Goal: Task Accomplishment & Management: Complete application form

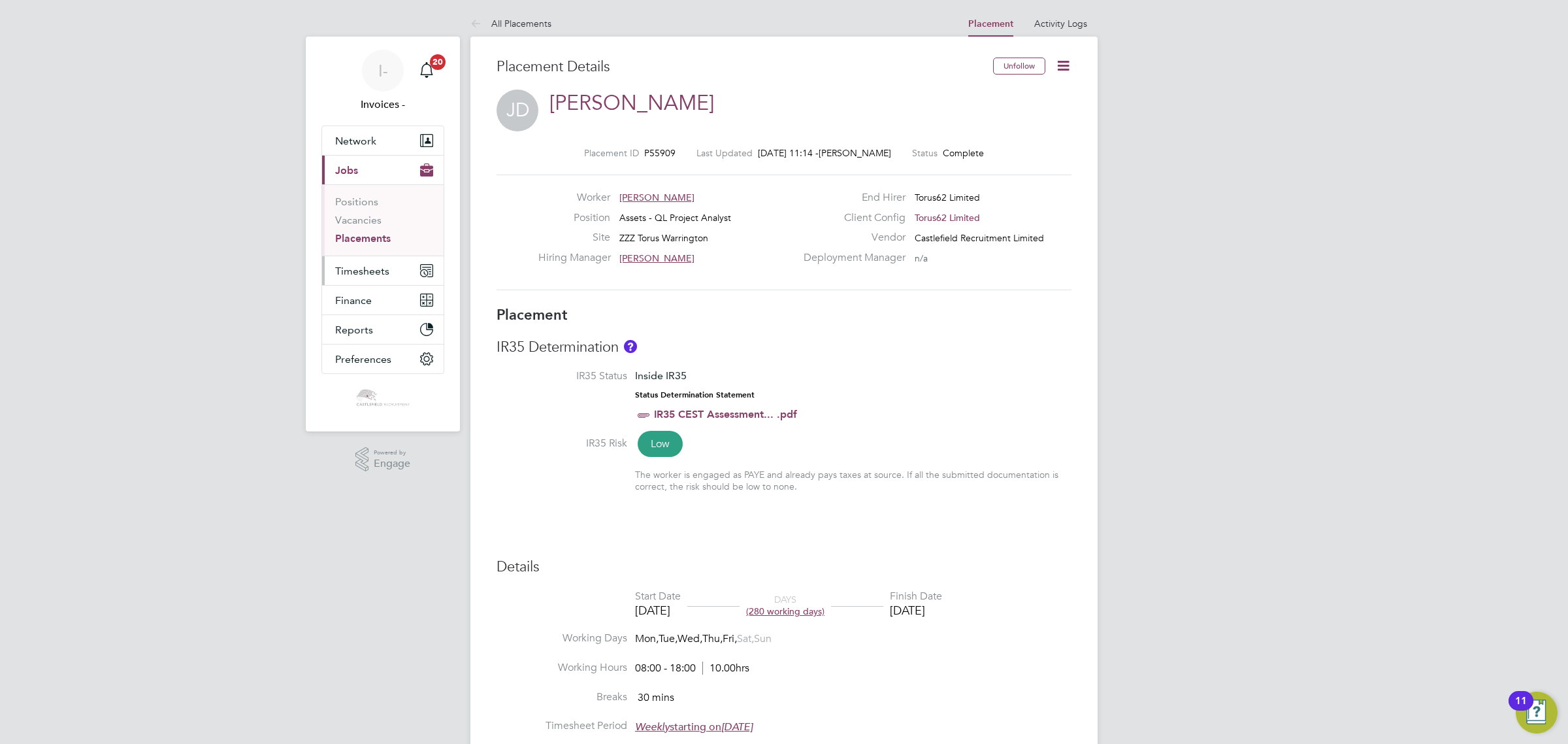
click at [371, 269] on span "Timesheets" at bounding box center [362, 271] width 54 height 12
click at [363, 273] on span "Timesheets" at bounding box center [362, 271] width 54 height 12
click at [362, 229] on link "Timesheets" at bounding box center [362, 231] width 54 height 12
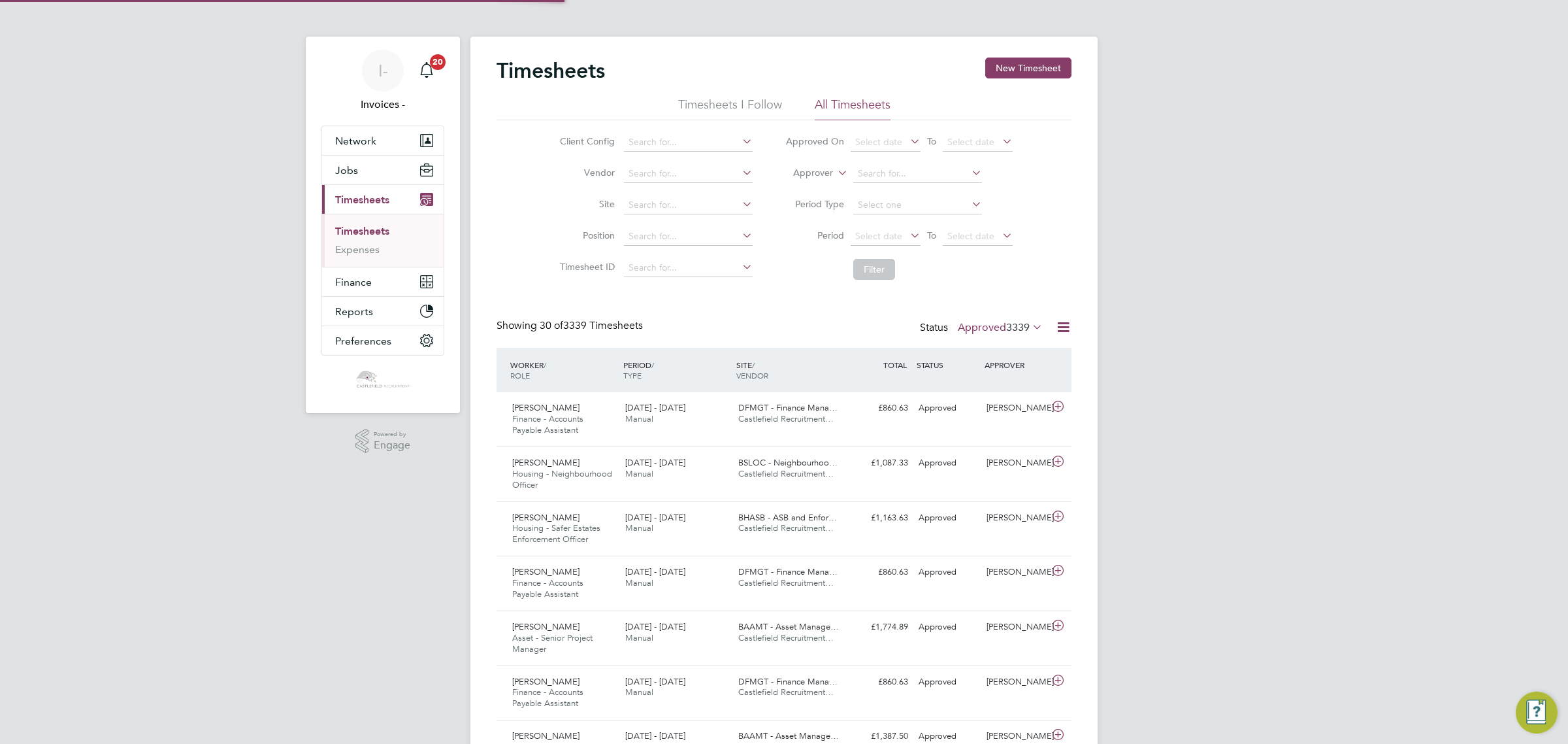
scroll to position [7, 7]
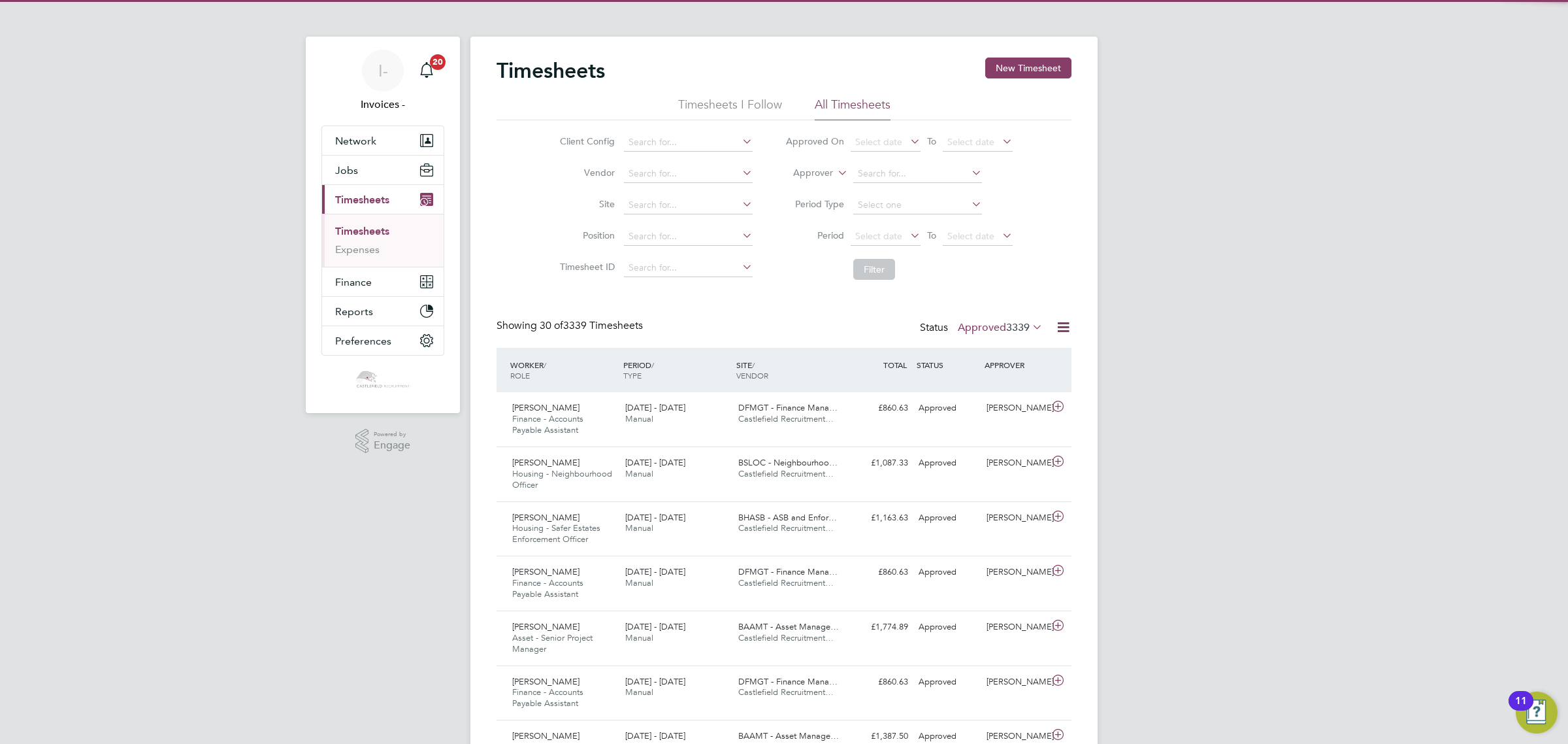
click at [993, 324] on label "Approved 3339" at bounding box center [999, 327] width 85 height 13
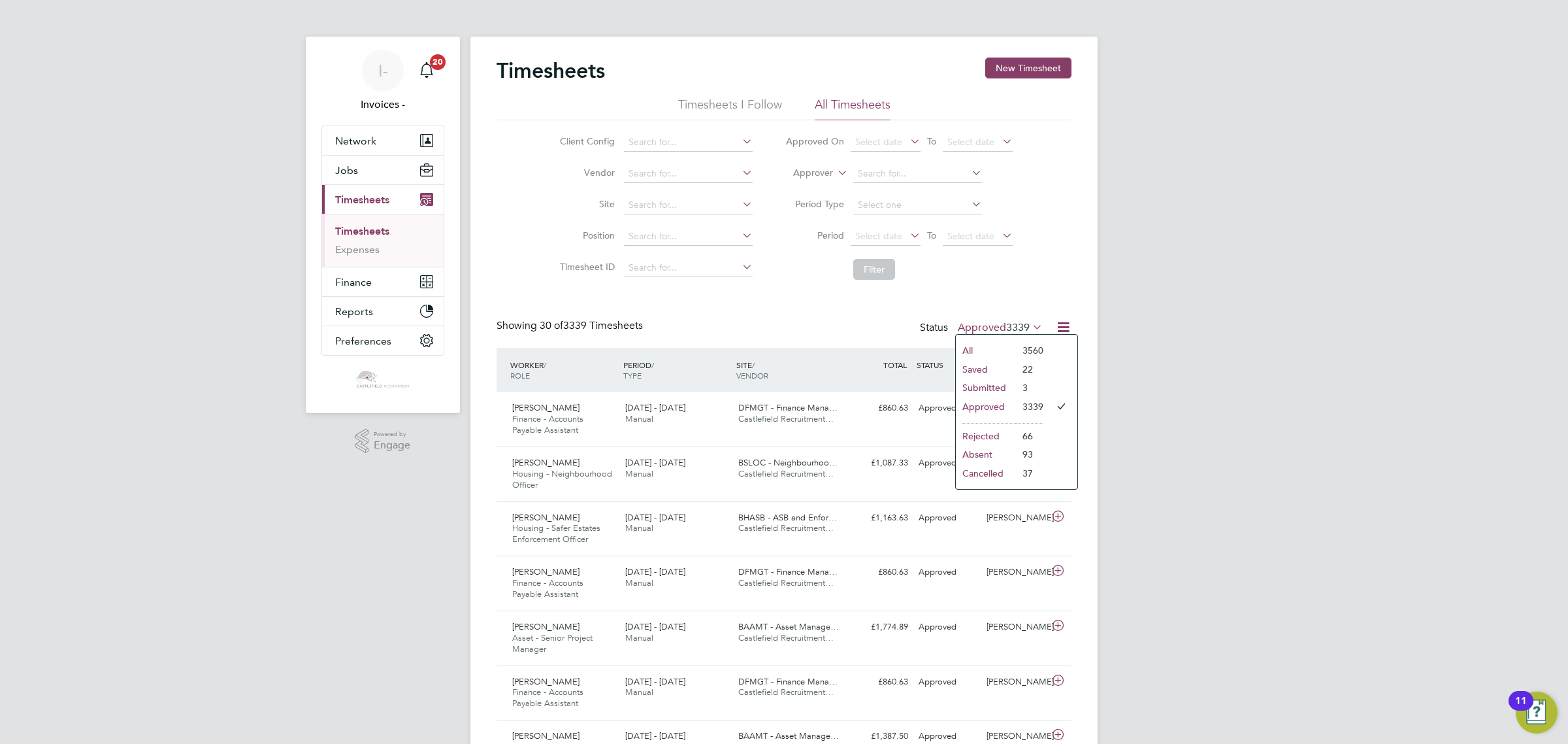
click at [982, 381] on li "Submitted" at bounding box center [986, 388] width 60 height 18
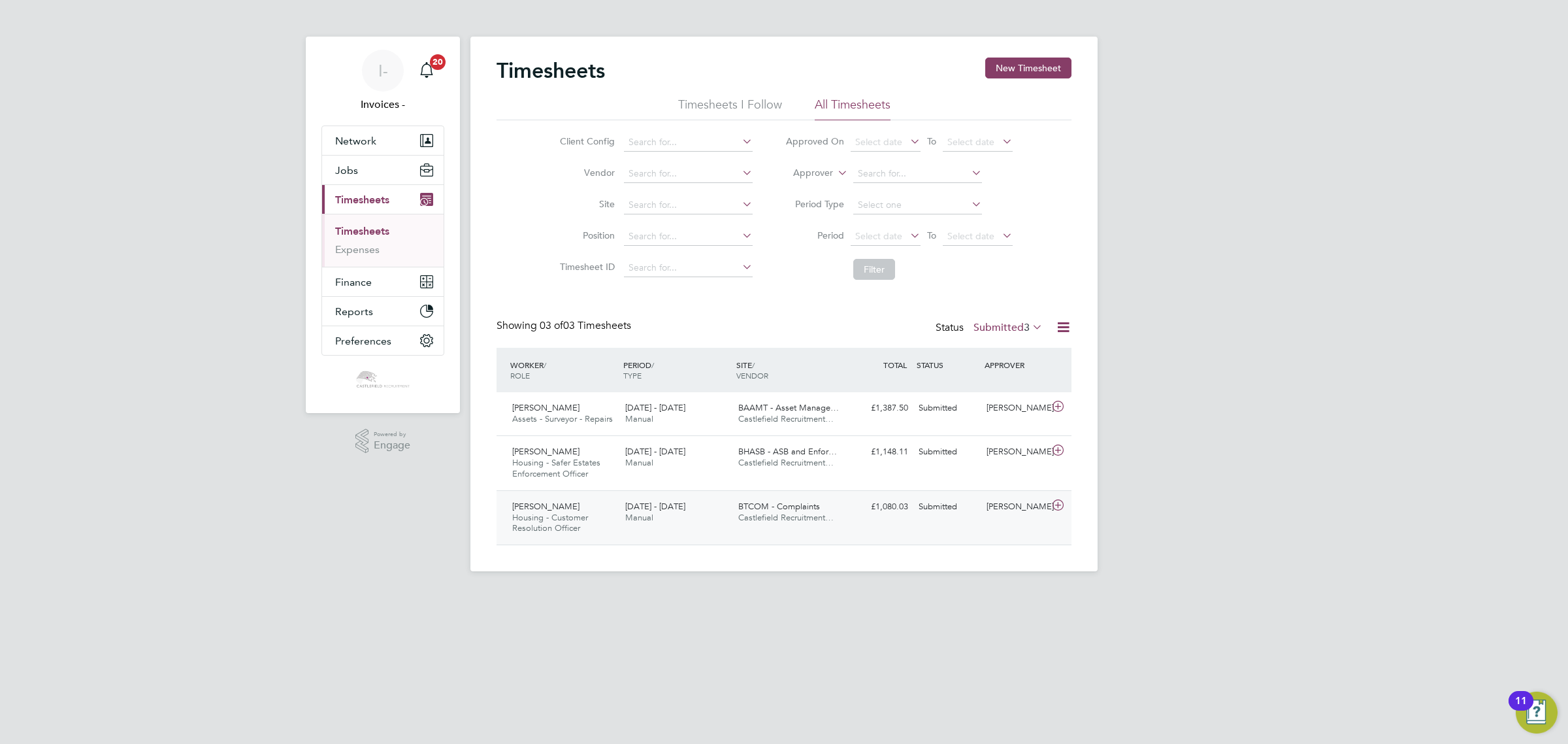
click at [592, 509] on div "Andy Carberry Housing - Customer Resolution Officer 18 - 24 Aug 2025" at bounding box center [563, 518] width 113 height 44
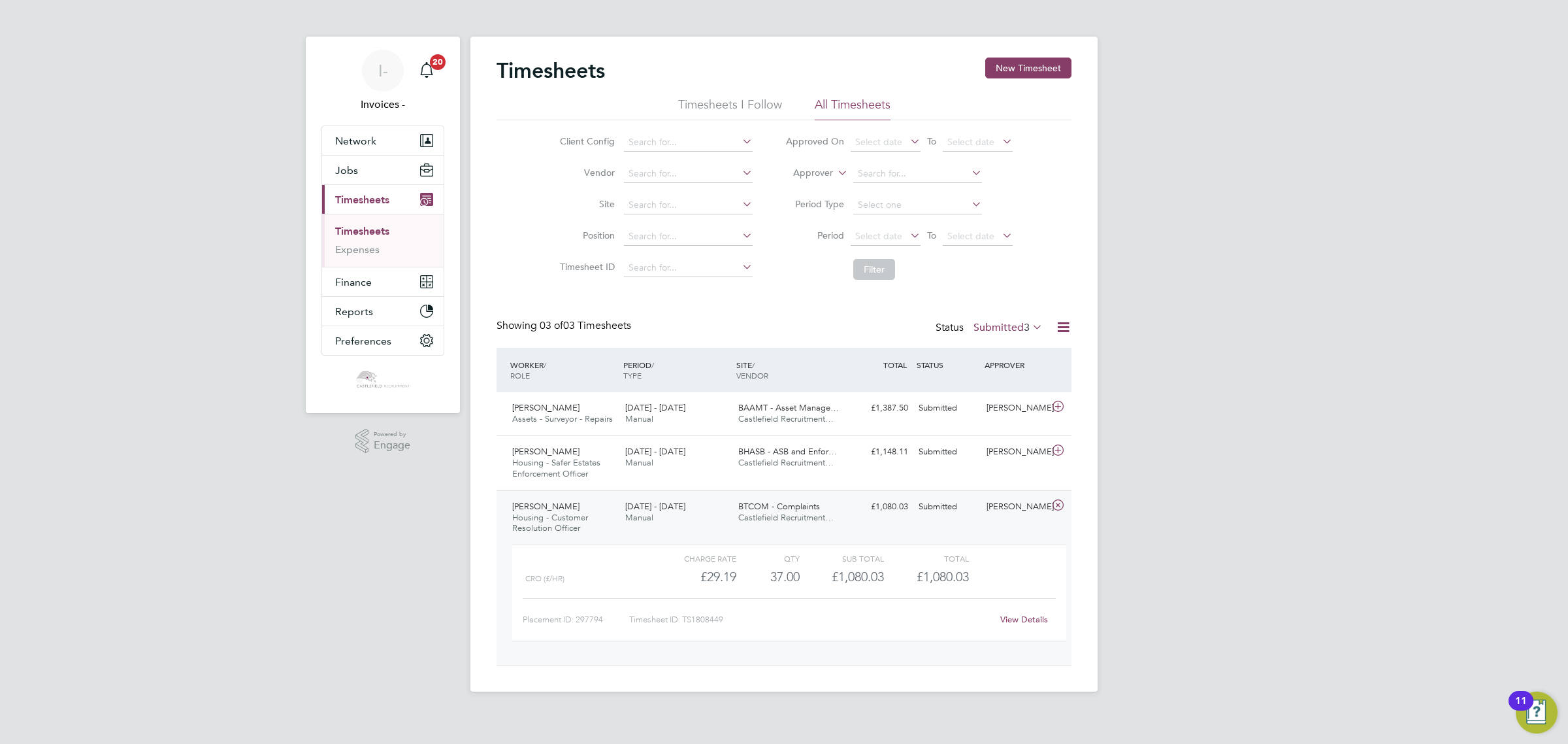
click at [1013, 618] on link "View Details" at bounding box center [1024, 619] width 48 height 11
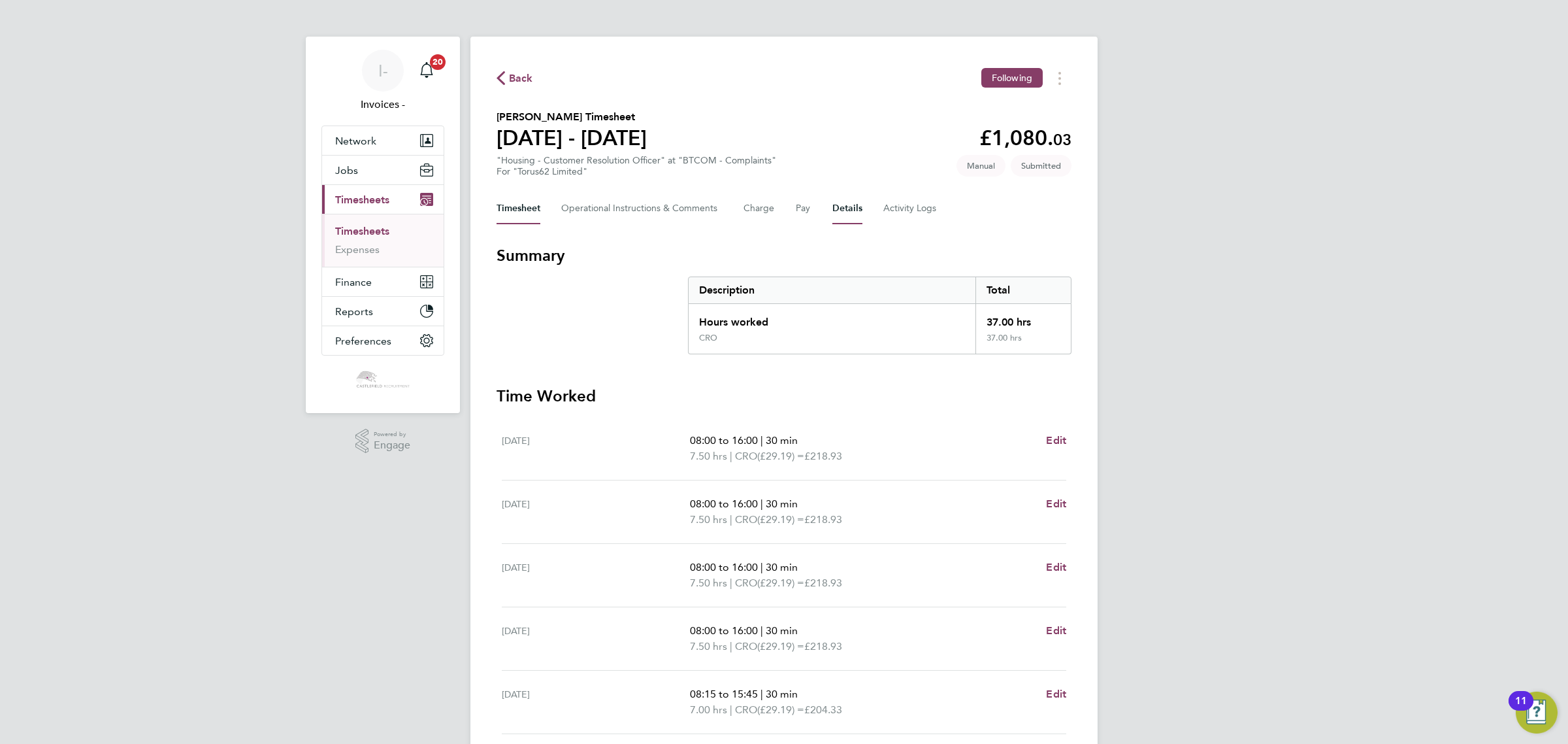
click at [849, 206] on button "Details" at bounding box center [847, 208] width 30 height 31
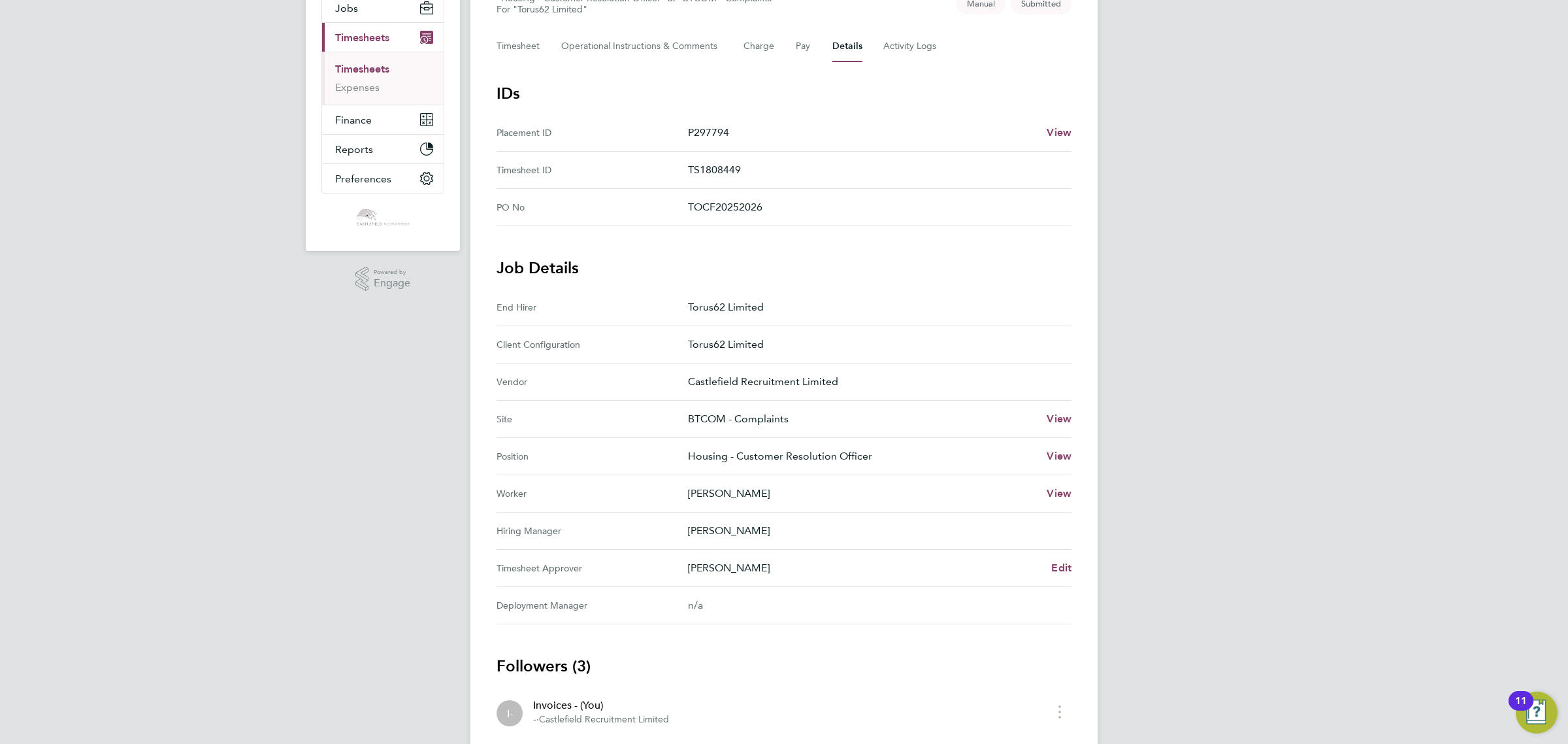
scroll to position [163, 0]
click at [1059, 567] on span "Edit" at bounding box center [1061, 566] width 20 height 12
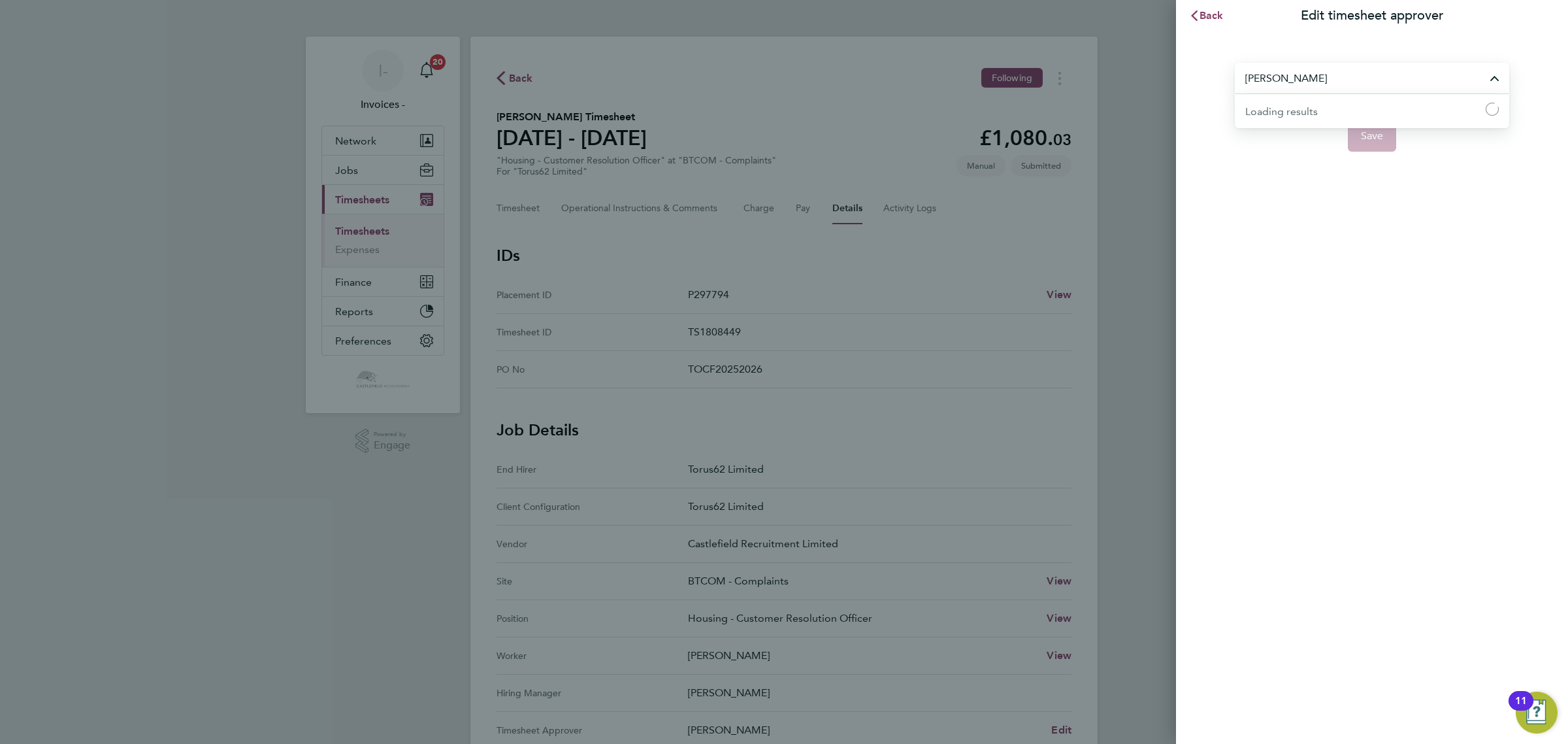
click at [1327, 77] on input "[PERSON_NAME]" at bounding box center [1372, 78] width 275 height 31
click at [1290, 110] on span "[PERSON_NAME]" at bounding box center [1287, 111] width 84 height 16
type input "[PERSON_NAME]"
click at [1379, 133] on span "Save" at bounding box center [1372, 135] width 23 height 13
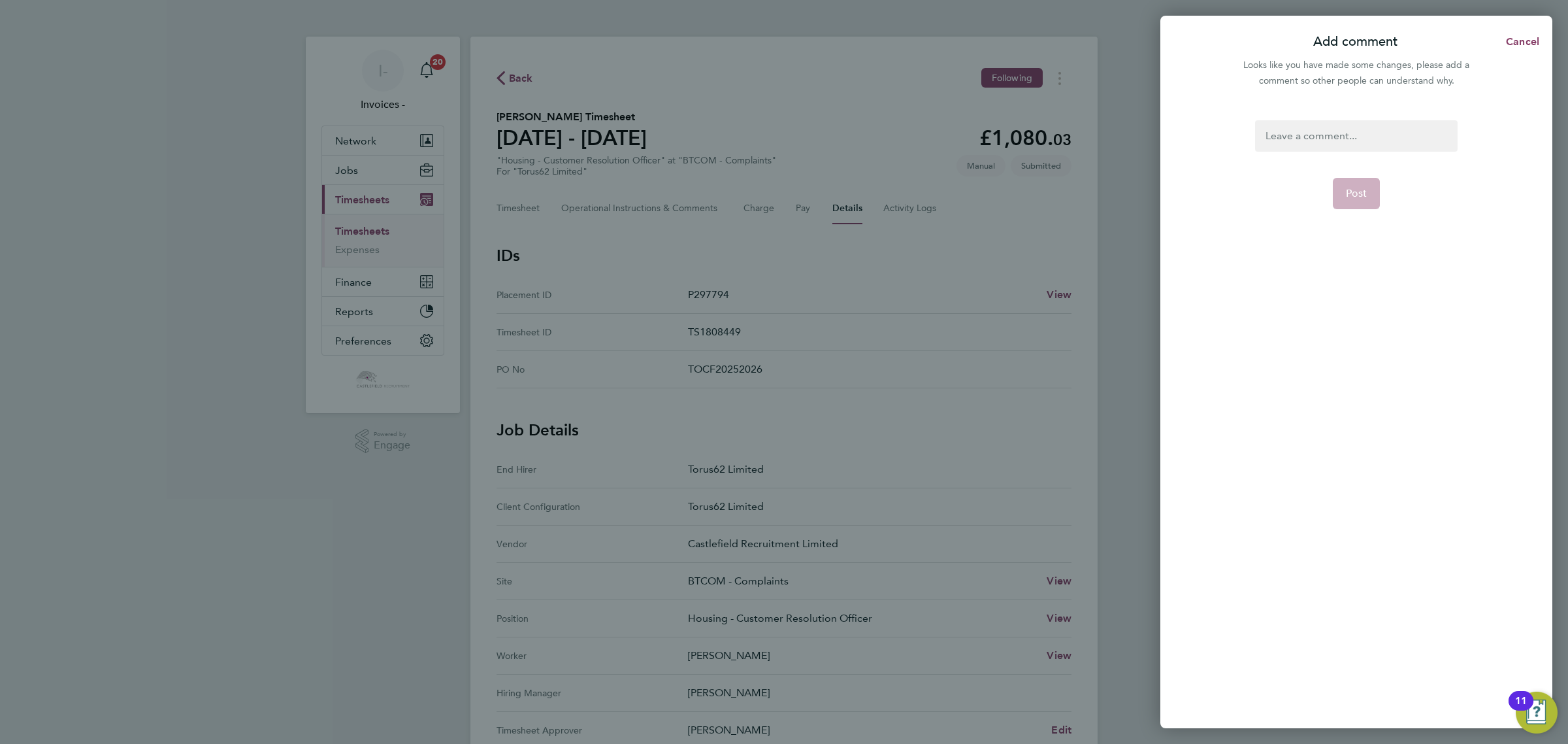
click at [1305, 133] on div at bounding box center [1356, 135] width 202 height 31
click at [1305, 132] on div at bounding box center [1356, 135] width 202 height 31
click at [1352, 194] on span "Post" at bounding box center [1357, 193] width 22 height 13
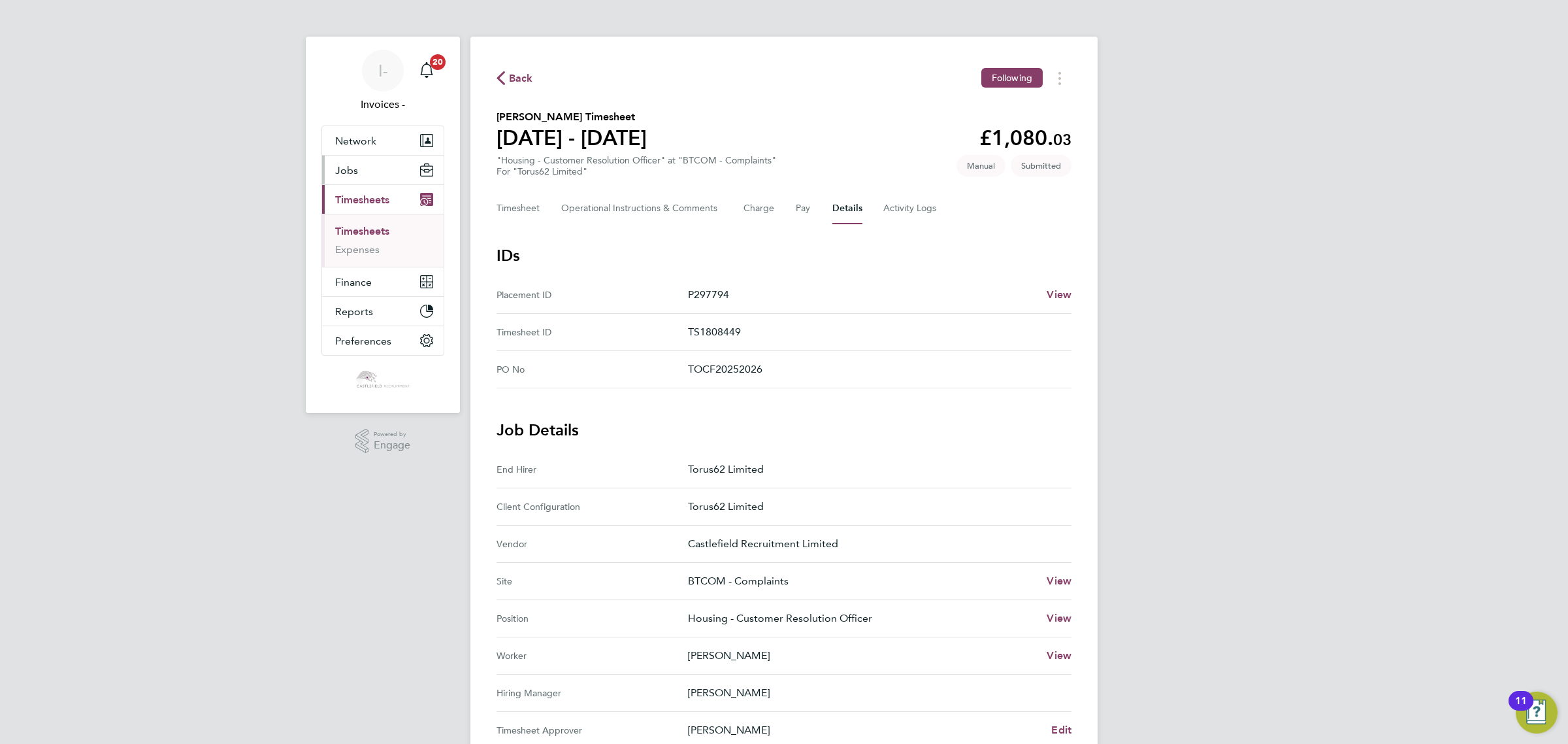
click at [370, 159] on button "Jobs" at bounding box center [383, 170] width 122 height 29
click at [369, 199] on link "Positions" at bounding box center [356, 201] width 43 height 12
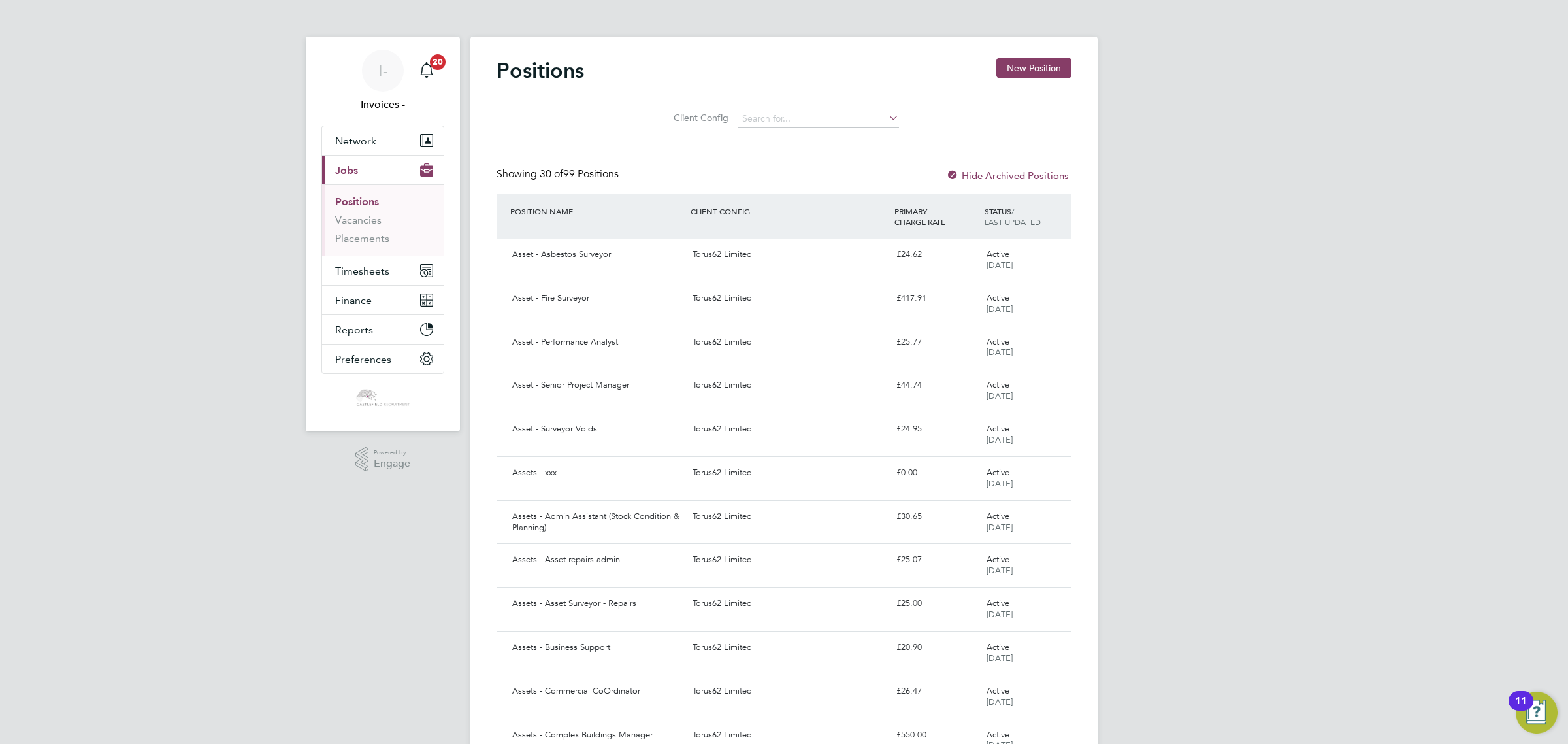
click at [353, 213] on li "Positions" at bounding box center [384, 204] width 98 height 18
click at [358, 233] on link "Placements" at bounding box center [362, 238] width 54 height 12
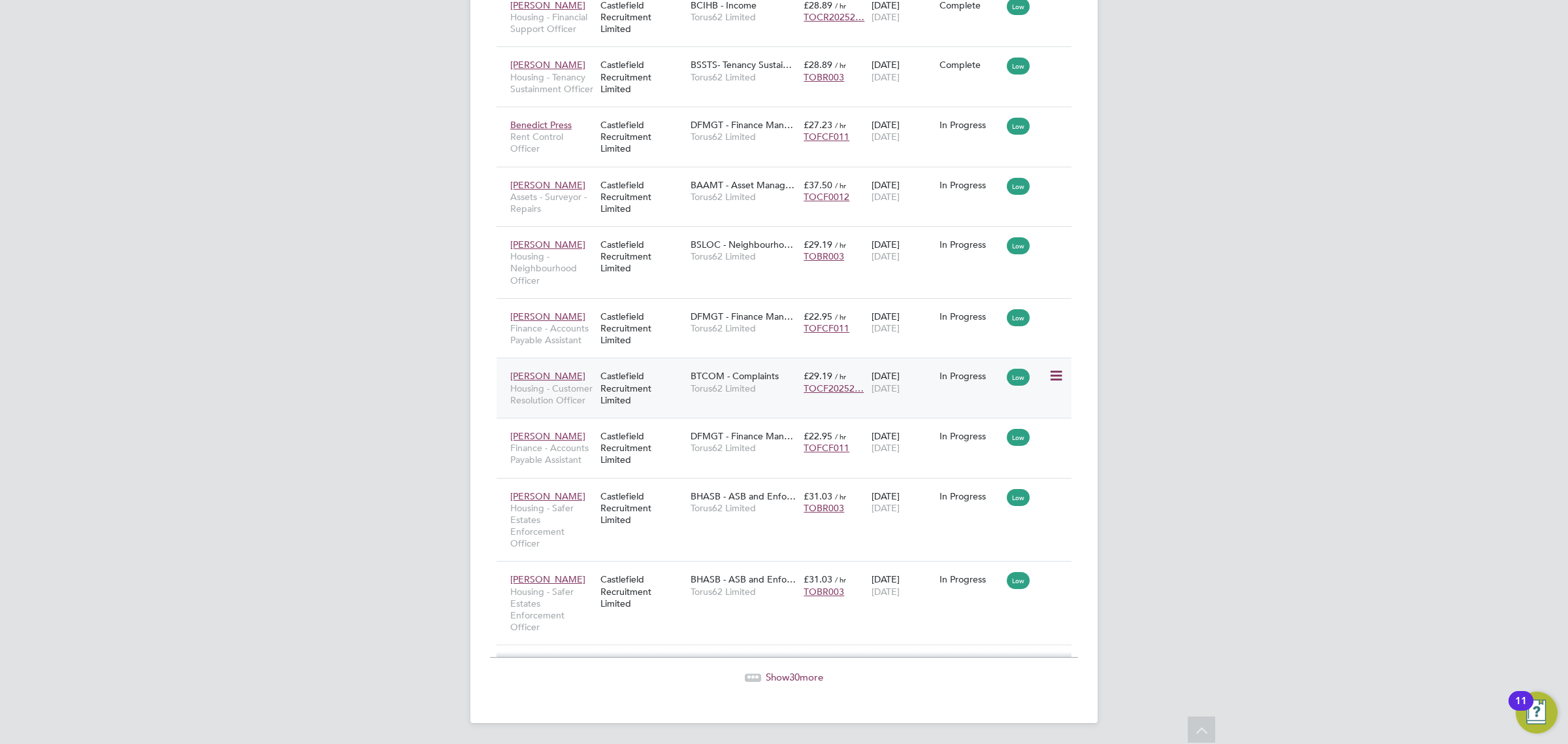
click at [671, 384] on div "Castlefield Recruitment Limited" at bounding box center [643, 388] width 90 height 49
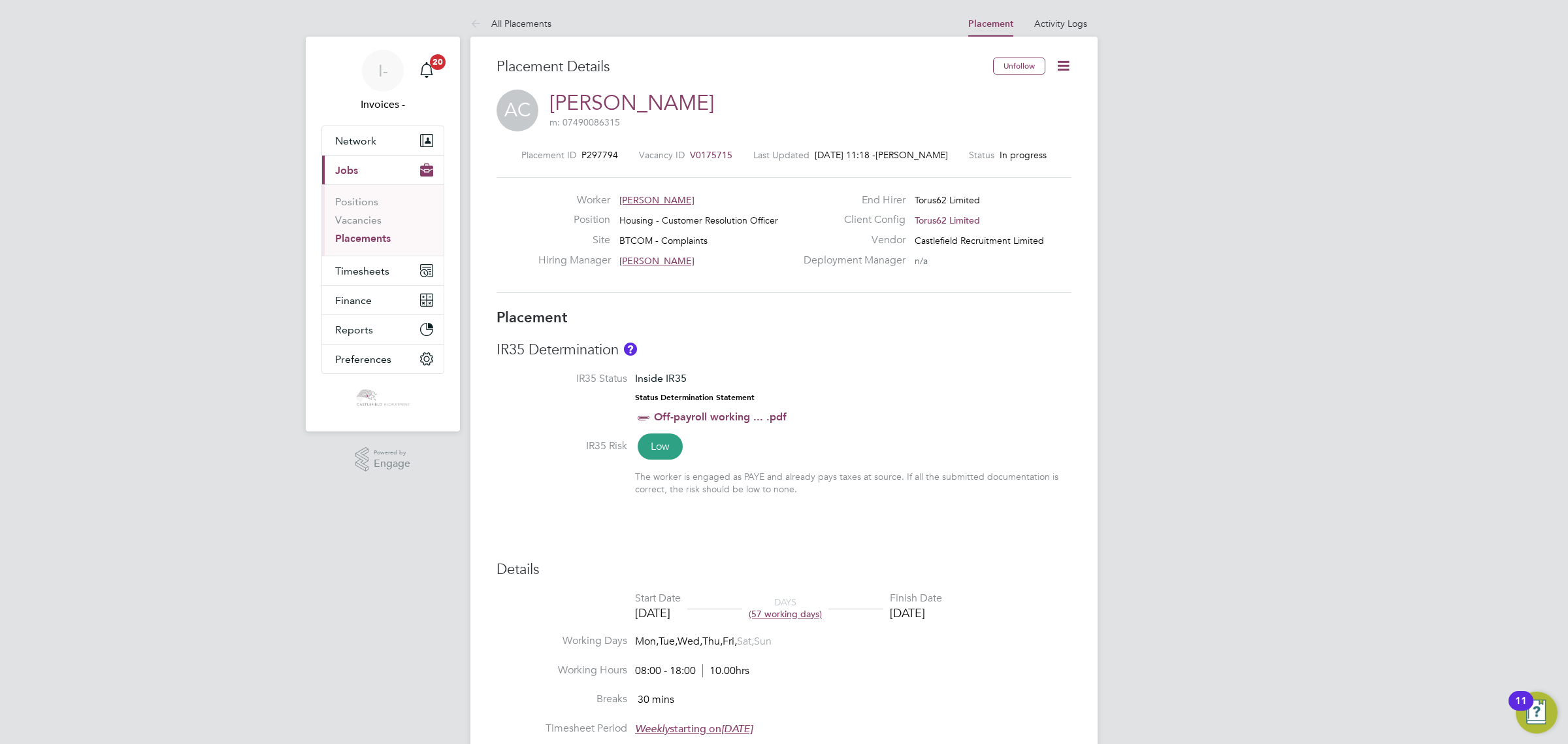
click at [1061, 66] on icon at bounding box center [1063, 66] width 16 height 16
click at [1017, 93] on li "Edit Placement e" at bounding box center [1021, 97] width 96 height 18
type input "[PERSON_NAME]"
type input "14 Jul 2025"
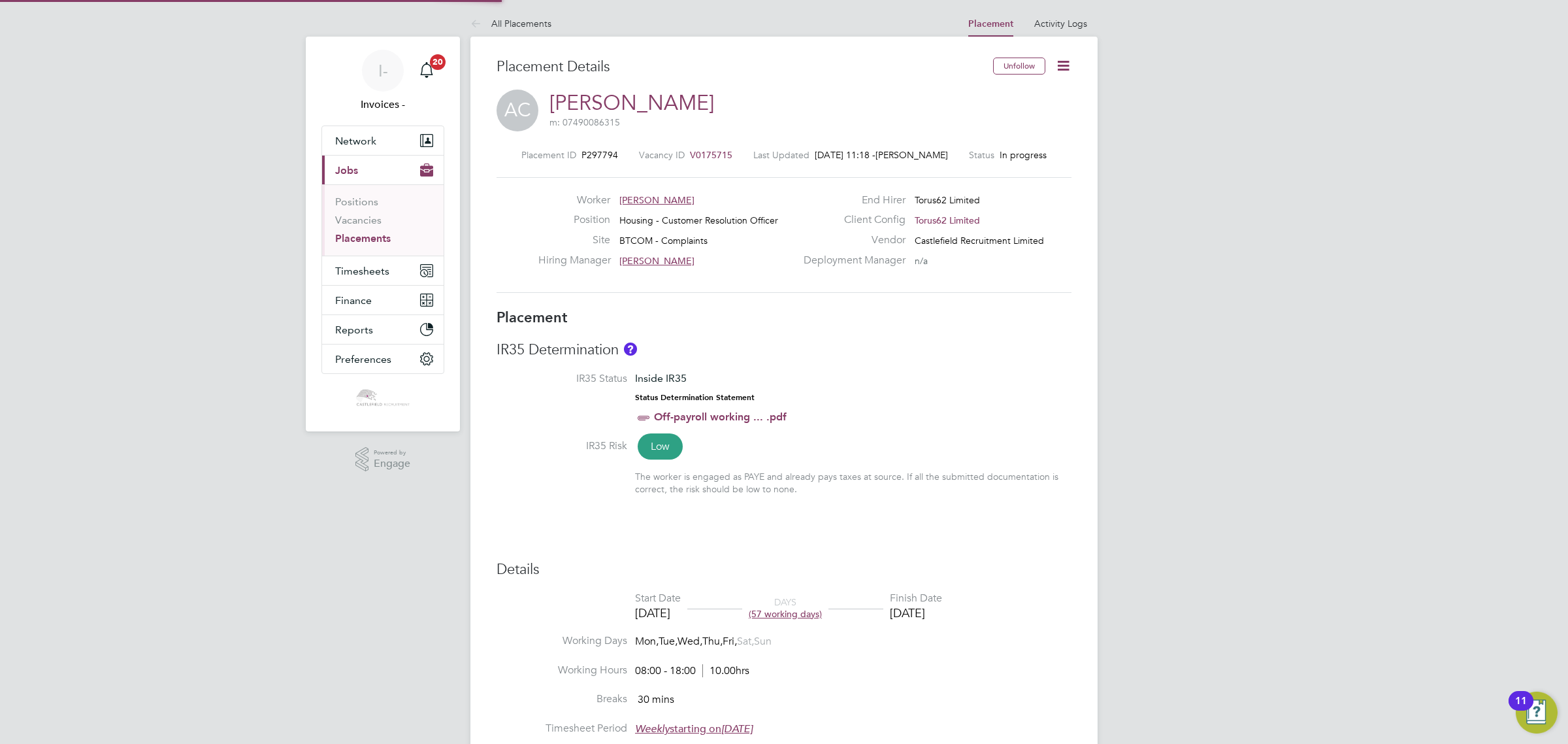
type input "30 Sep 2025"
type input "08:00"
type input "18:00"
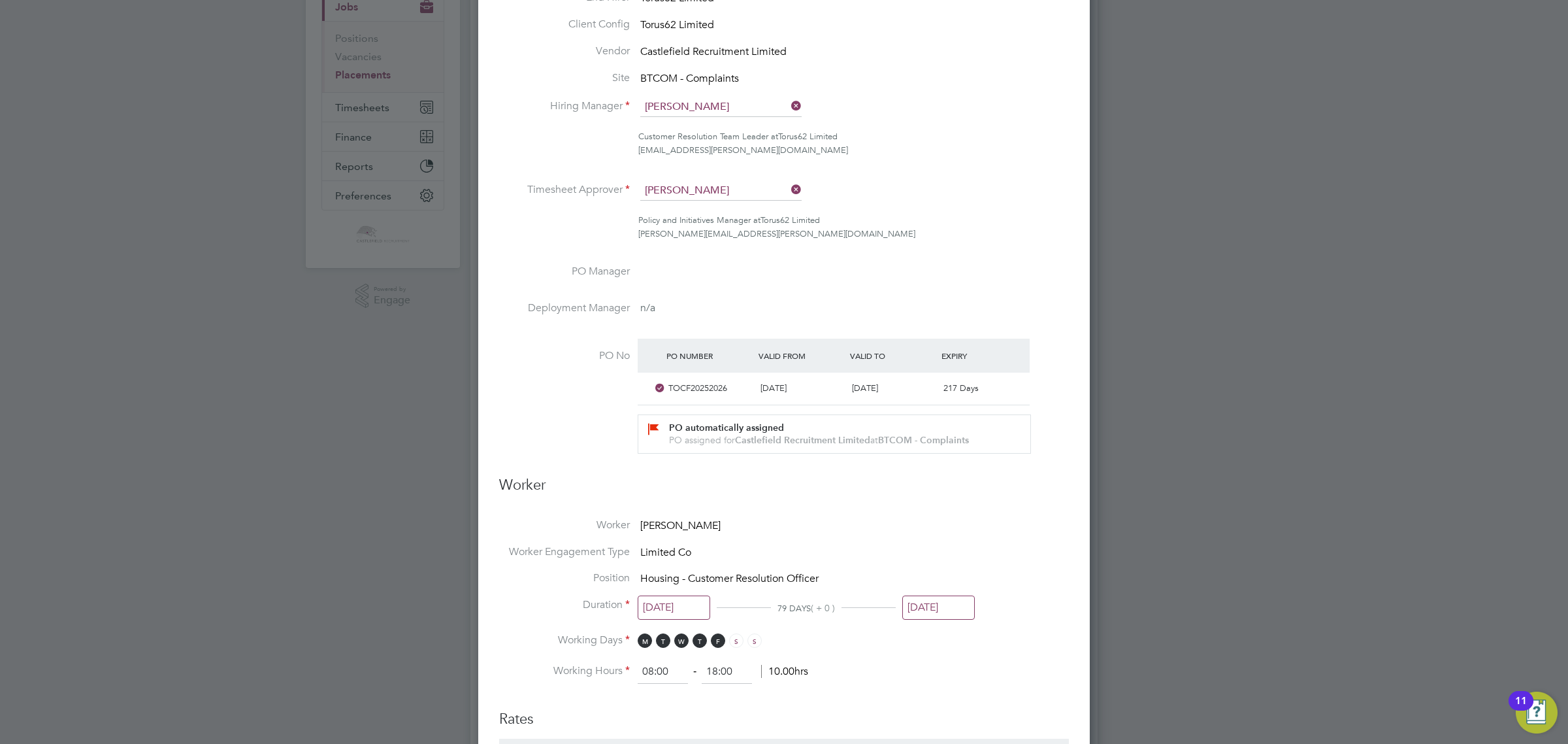
click at [788, 191] on icon at bounding box center [788, 189] width 0 height 18
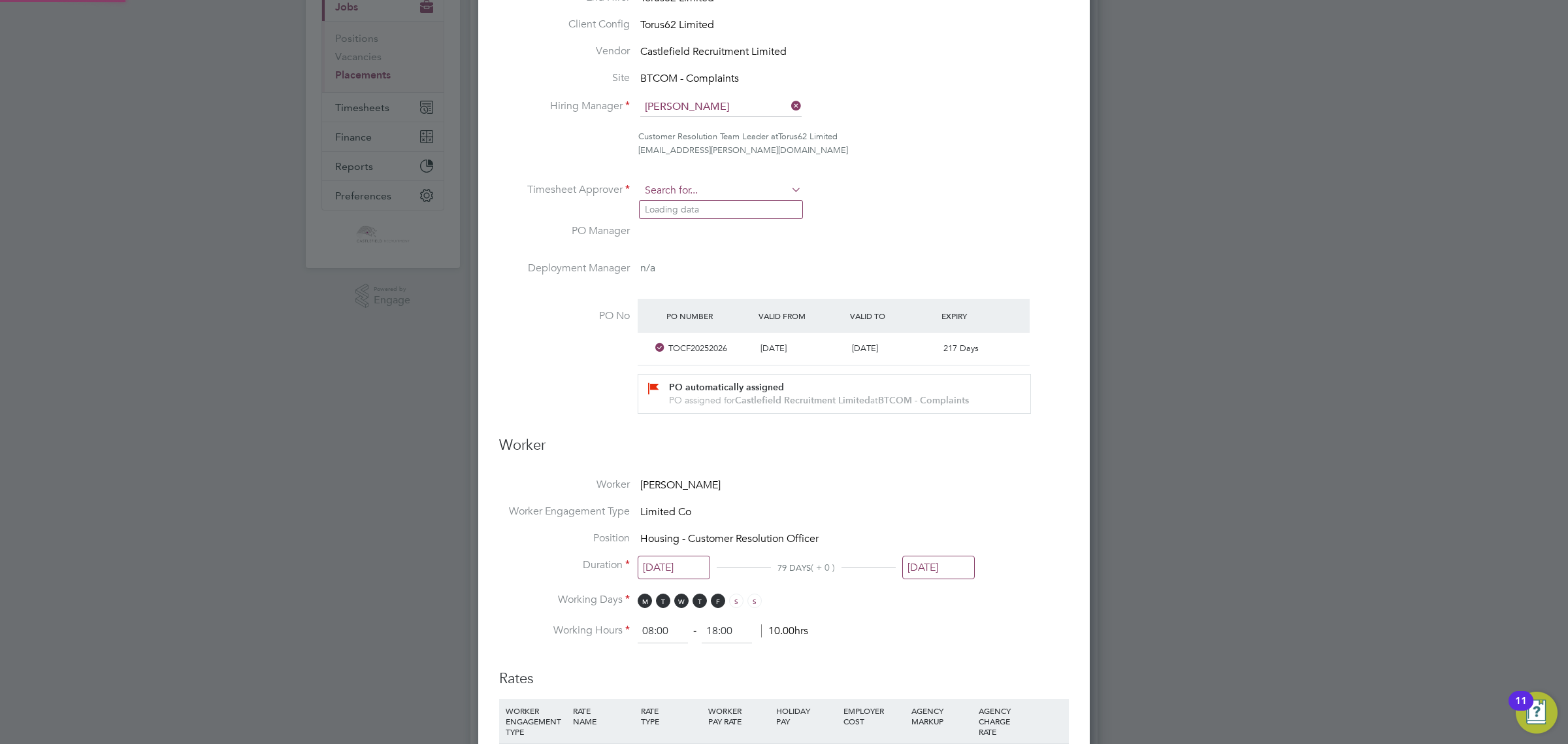
click at [710, 186] on input at bounding box center [721, 191] width 161 height 20
click at [675, 210] on li "Kitt y Wong" at bounding box center [721, 210] width 163 height 18
type input "[PERSON_NAME]"
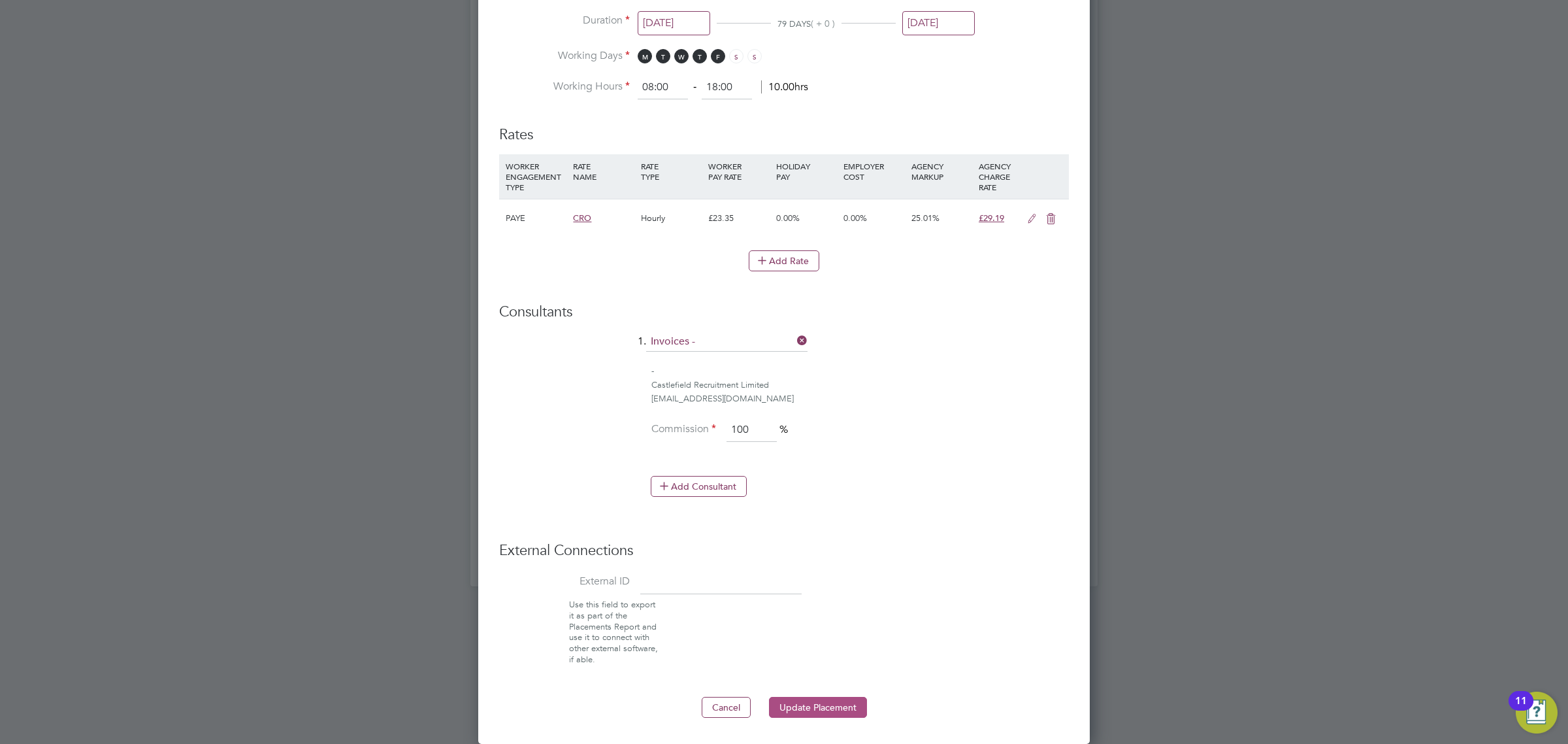
click at [801, 706] on button "Update Placement" at bounding box center [818, 707] width 98 height 21
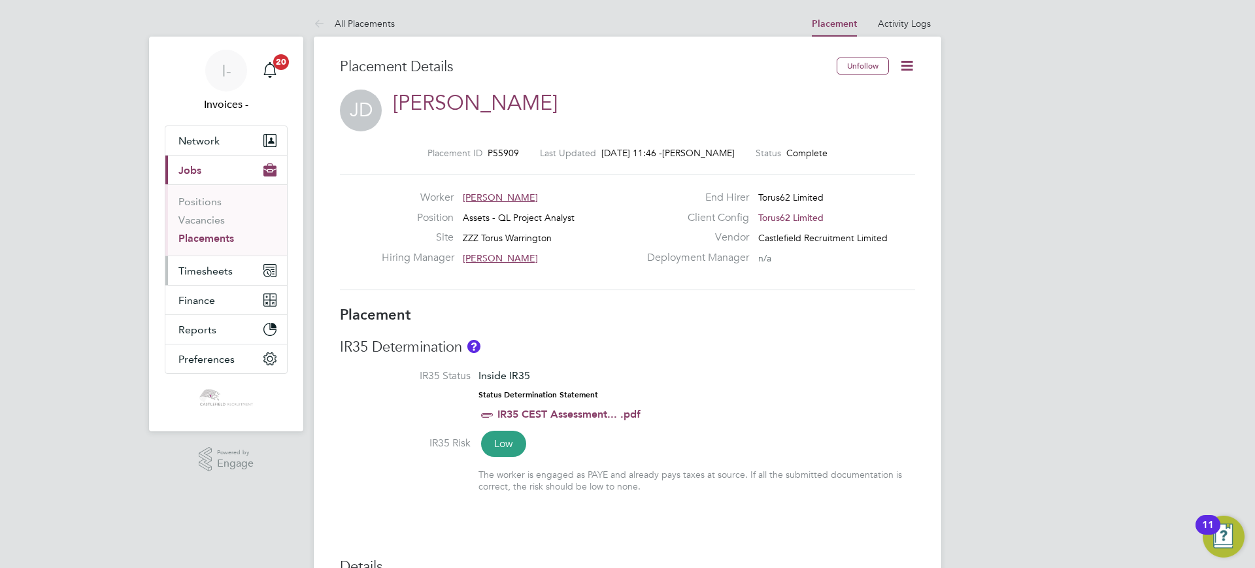
click at [205, 269] on span "Timesheets" at bounding box center [205, 271] width 54 height 12
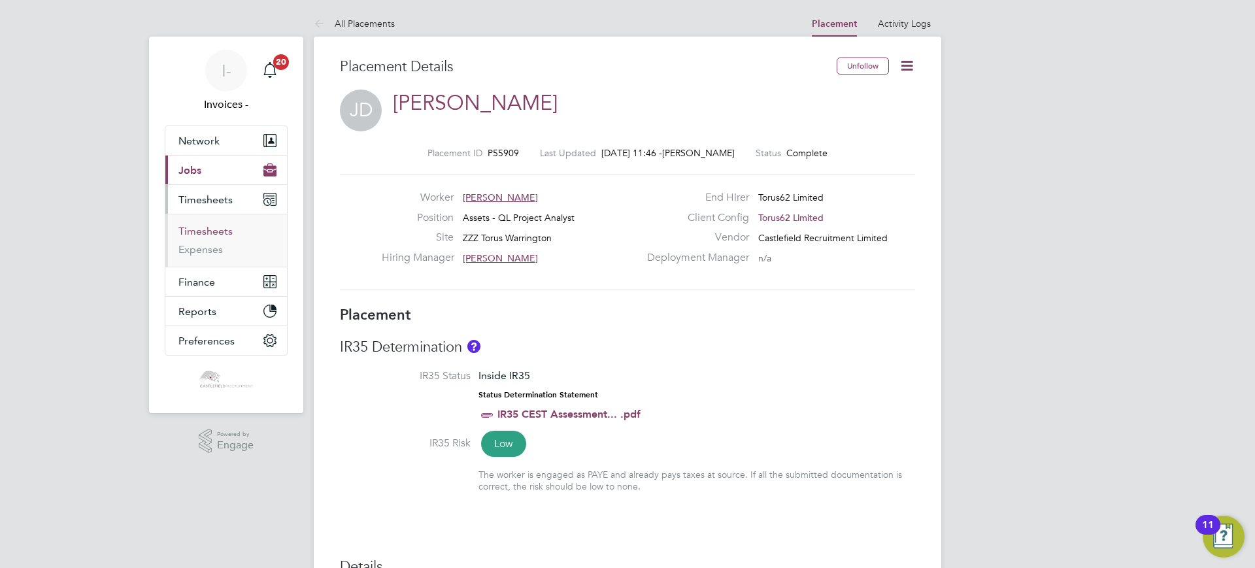
click at [212, 227] on link "Timesheets" at bounding box center [205, 231] width 54 height 12
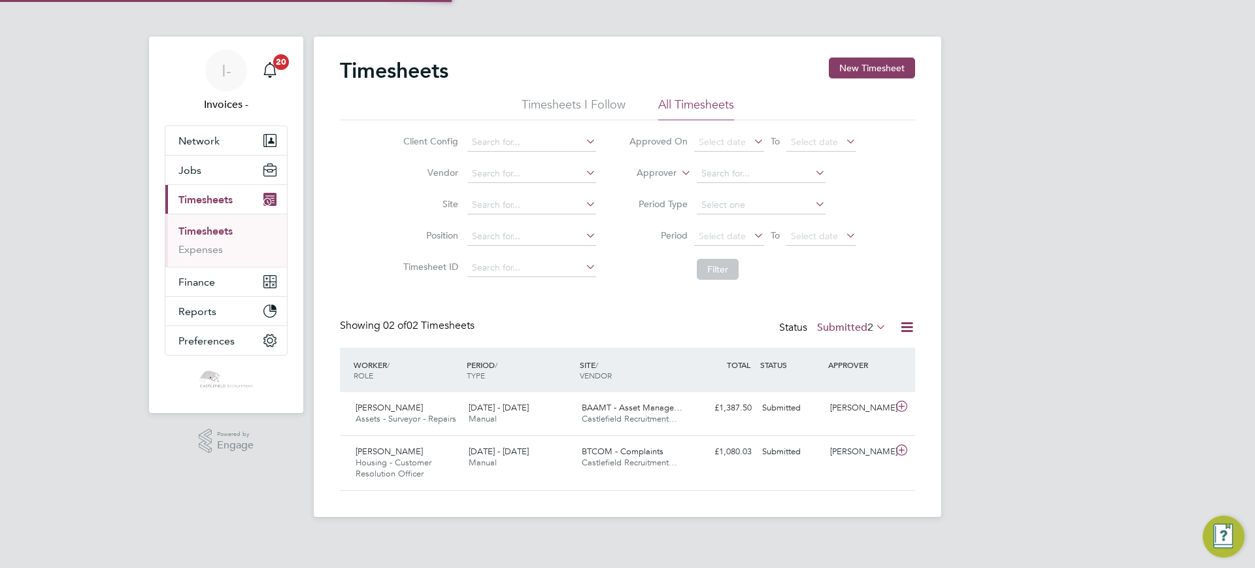
scroll to position [7, 7]
click at [841, 320] on div "Status Submitted 2" at bounding box center [834, 328] width 110 height 18
click at [841, 322] on label "Submitted 2" at bounding box center [851, 327] width 69 height 13
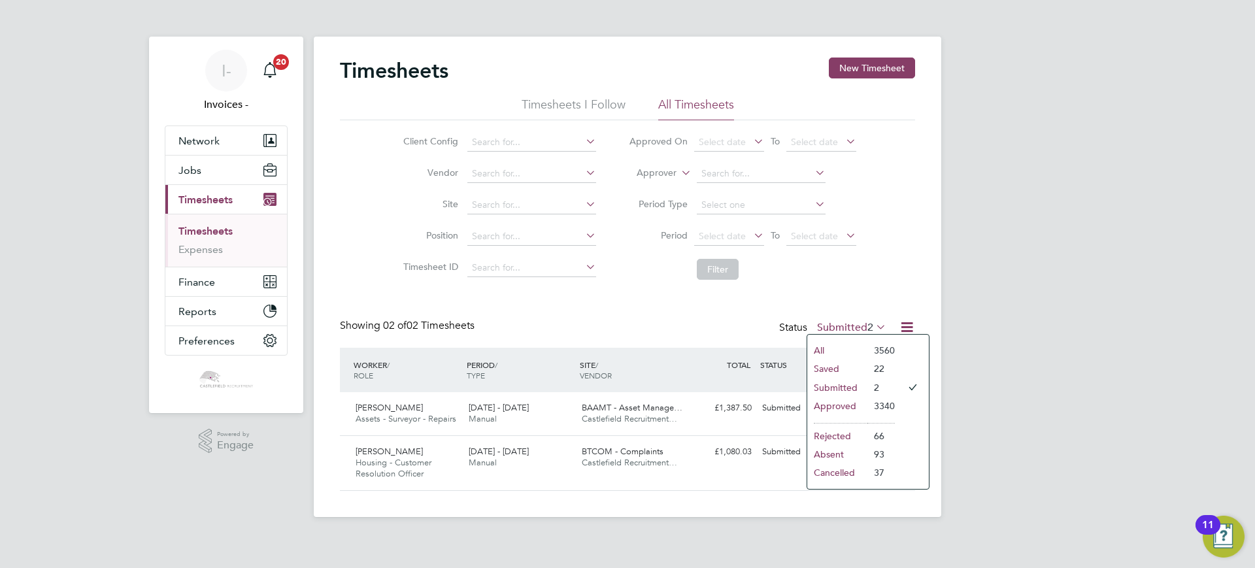
click at [833, 401] on li "Approved" at bounding box center [837, 406] width 60 height 18
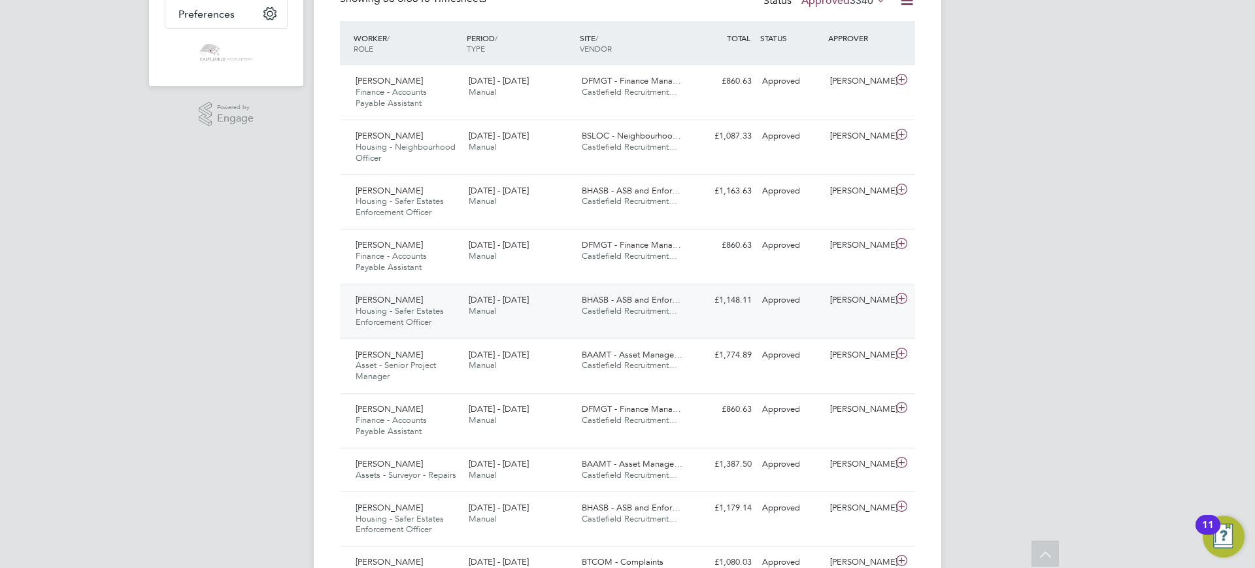
click at [499, 315] on div "[DATE] - [DATE] Manual" at bounding box center [520, 306] width 113 height 33
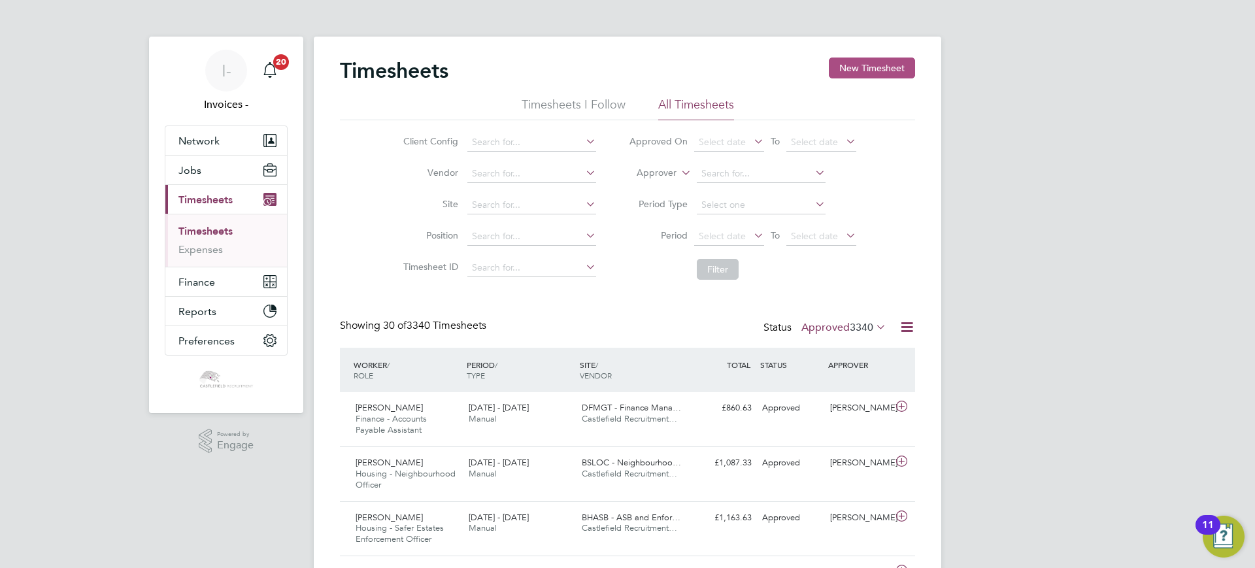
click at [894, 58] on button "New Timesheet" at bounding box center [872, 68] width 86 height 21
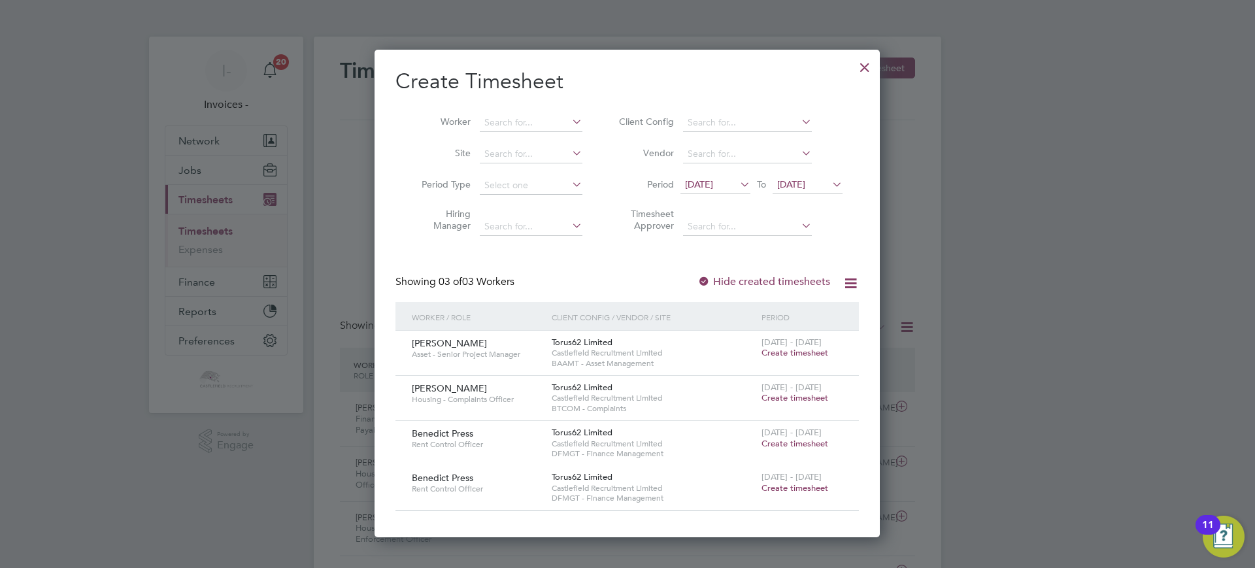
click at [797, 348] on span "Create timesheet" at bounding box center [795, 352] width 67 height 11
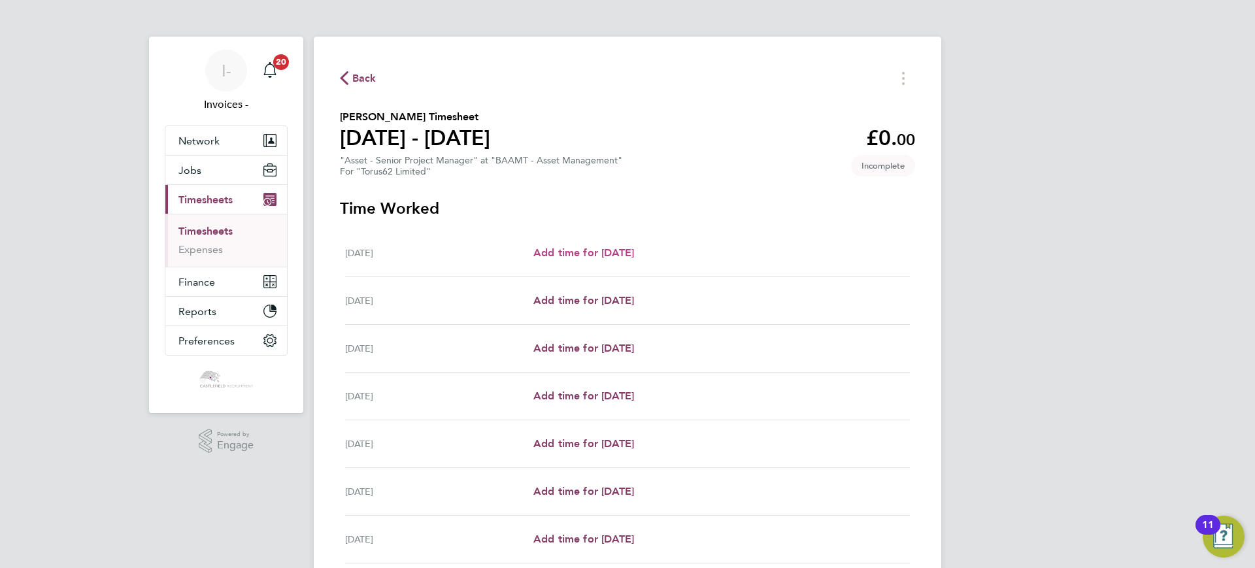
click at [567, 252] on span "Add time for [DATE]" at bounding box center [584, 252] width 101 height 12
select select "30"
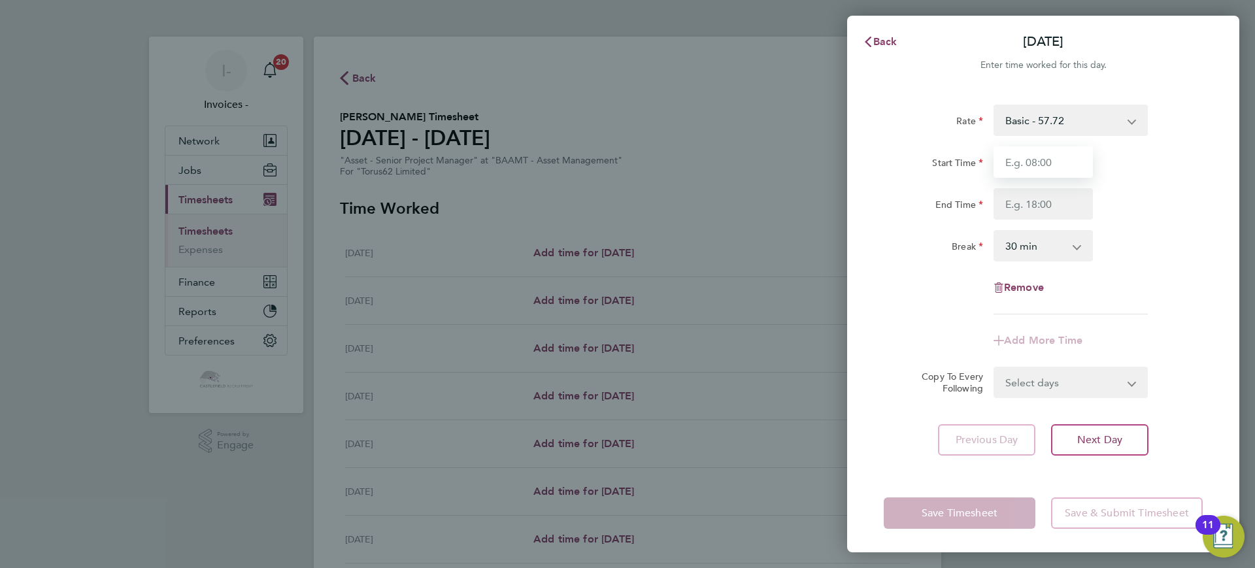
click at [1023, 166] on input "Start Time" at bounding box center [1043, 161] width 99 height 31
click at [1212, 308] on div "Rate Basic - 57.72 Start Time End Time Break 0 min 15 min 30 min 45 min 60 min …" at bounding box center [1043, 280] width 392 height 382
click at [1012, 284] on span "Remove" at bounding box center [1024, 287] width 40 height 12
select select "null"
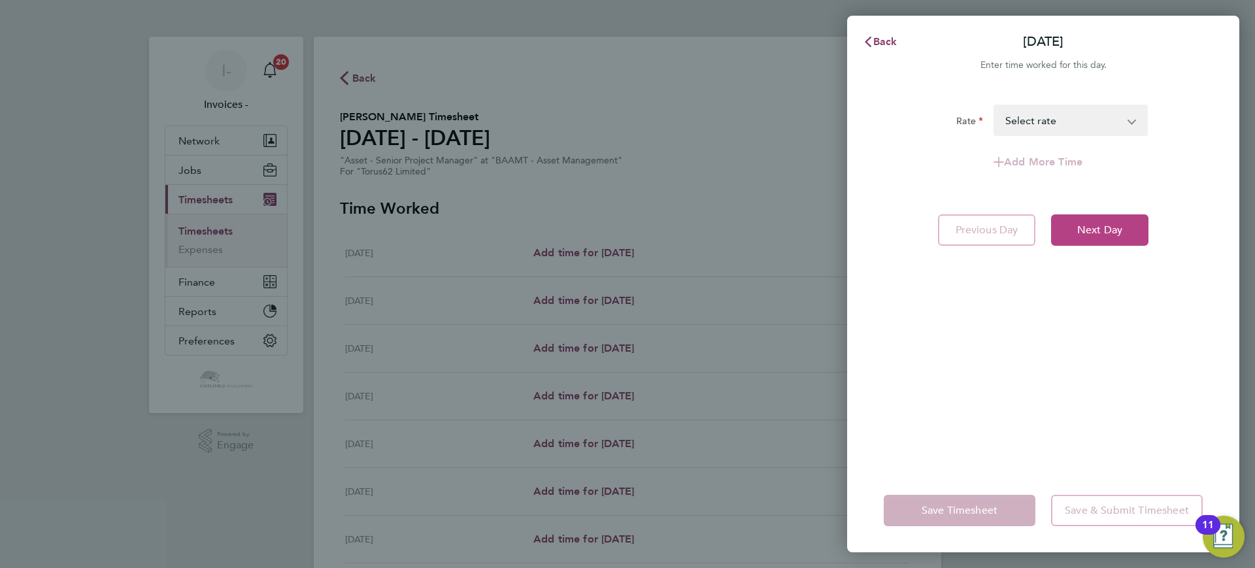
click at [1089, 216] on button "Next Day" at bounding box center [1099, 229] width 97 height 31
select select "30"
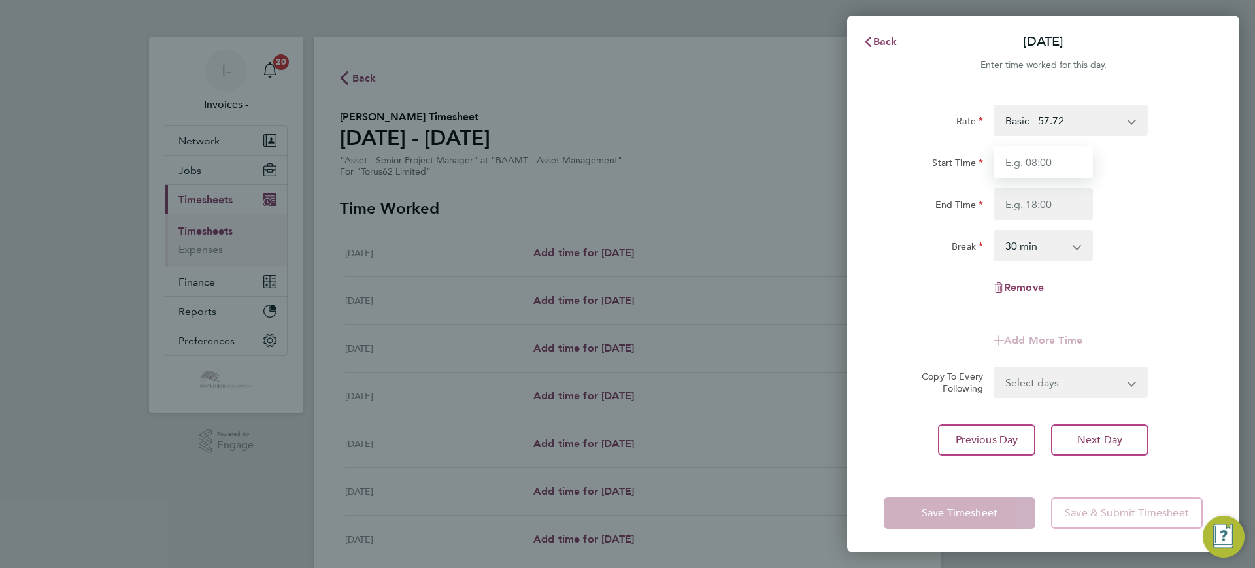
click at [1016, 156] on input "Start Time" at bounding box center [1043, 161] width 99 height 31
type input "08:15"
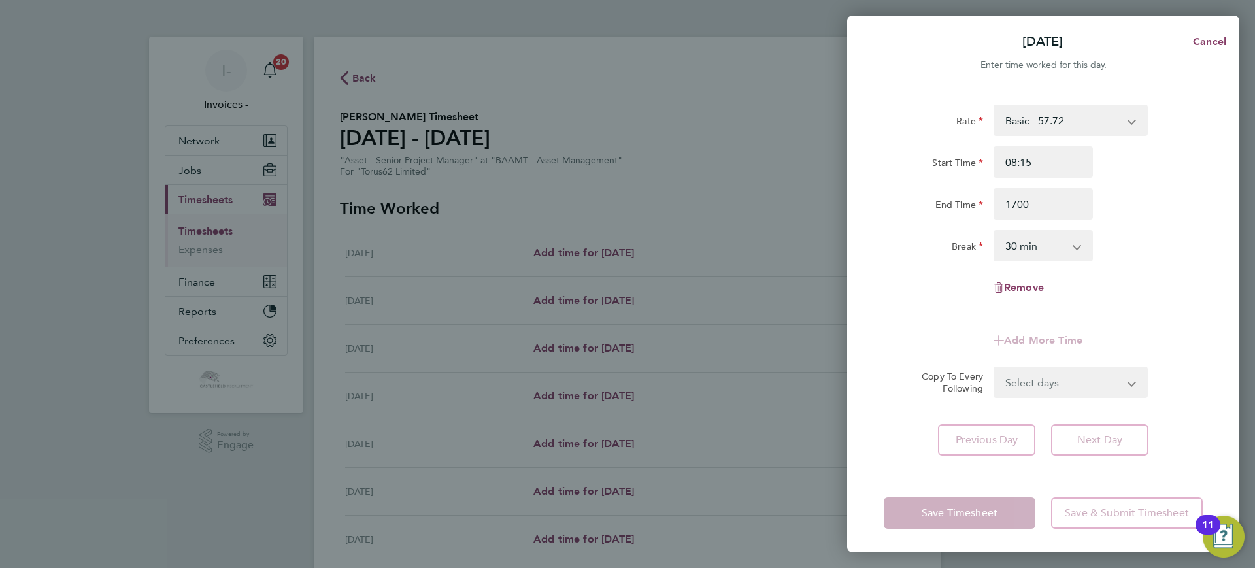
type input "17:00"
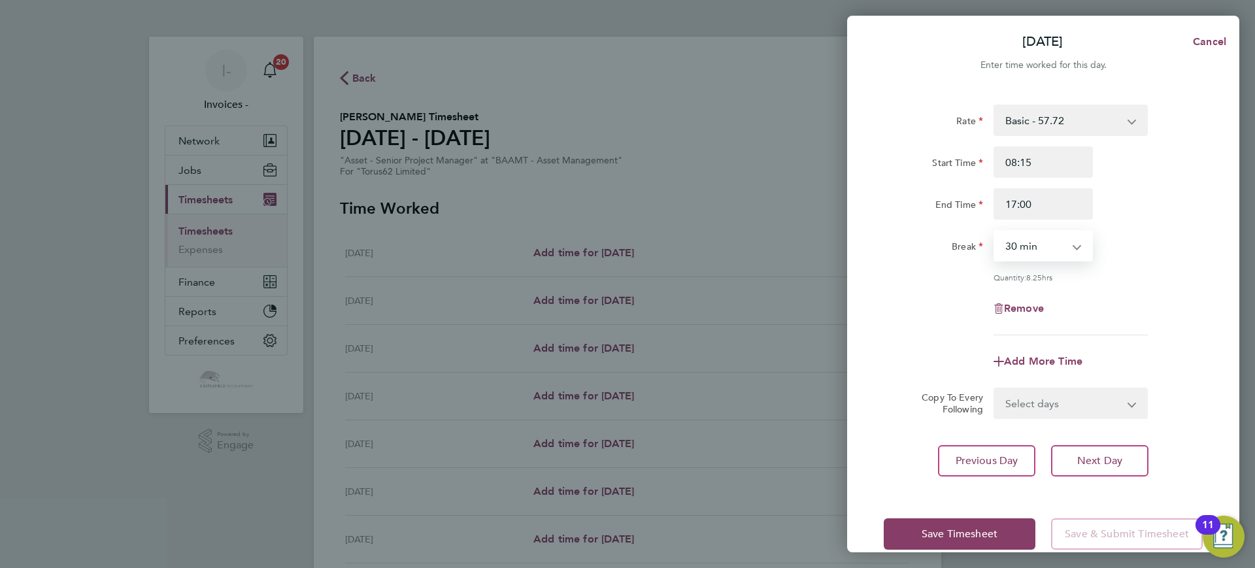
click at [1036, 242] on select "0 min 15 min 30 min 45 min 60 min 75 min 90 min" at bounding box center [1035, 245] width 81 height 29
select select "60"
click at [995, 231] on select "0 min 15 min 30 min 45 min 60 min 75 min 90 min" at bounding box center [1035, 245] width 81 height 29
click at [1102, 470] on button "Next Day" at bounding box center [1099, 460] width 97 height 31
select select "30"
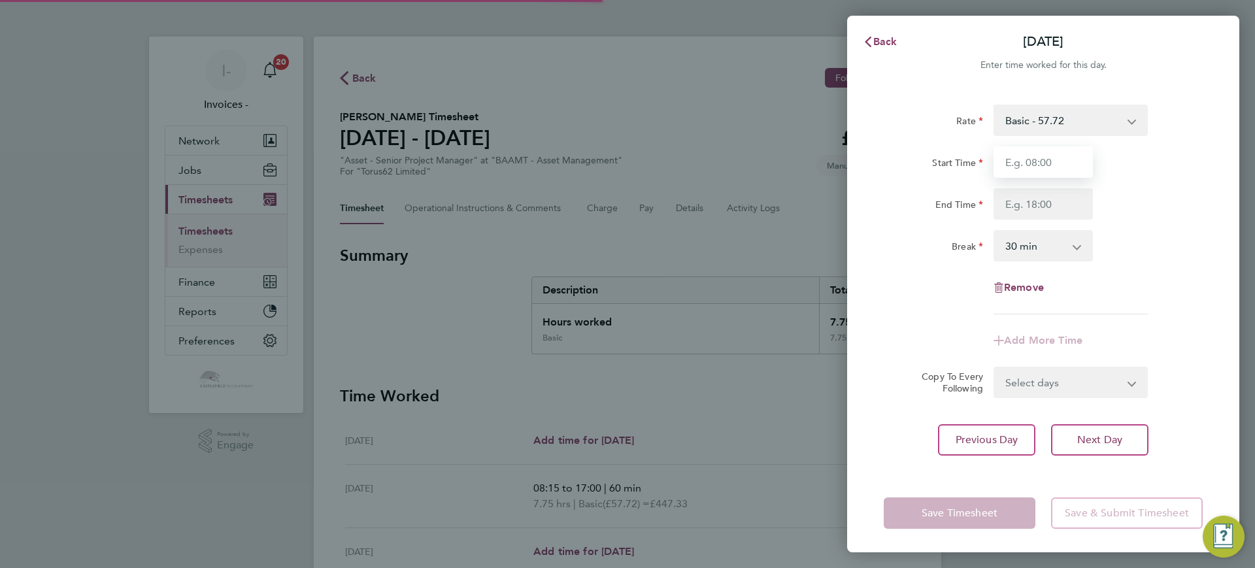
drag, startPoint x: 1038, startPoint y: 156, endPoint x: 1031, endPoint y: 167, distance: 12.7
click at [1031, 167] on input "Start Time" at bounding box center [1043, 161] width 99 height 31
type input "08:30"
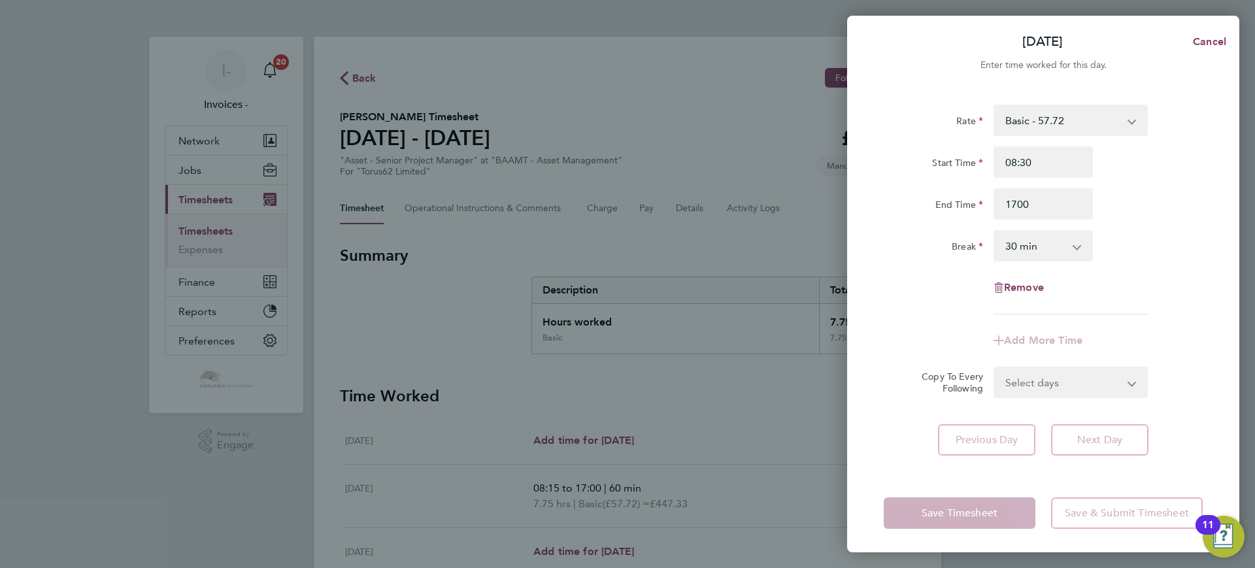
type input "17:00"
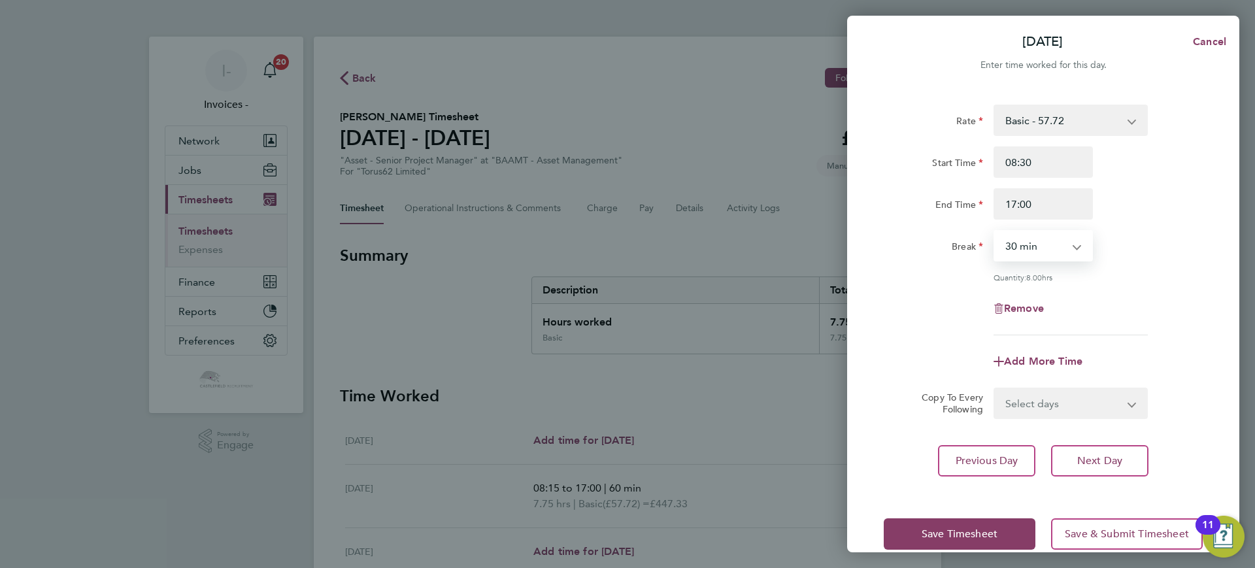
click at [1017, 251] on select "0 min 15 min 30 min 45 min 60 min 75 min 90 min" at bounding box center [1035, 245] width 81 height 29
select select "60"
click at [995, 231] on select "0 min 15 min 30 min 45 min 60 min 75 min 90 min" at bounding box center [1035, 245] width 81 height 29
click at [1092, 458] on span "Next Day" at bounding box center [1099, 460] width 45 height 13
select select "30"
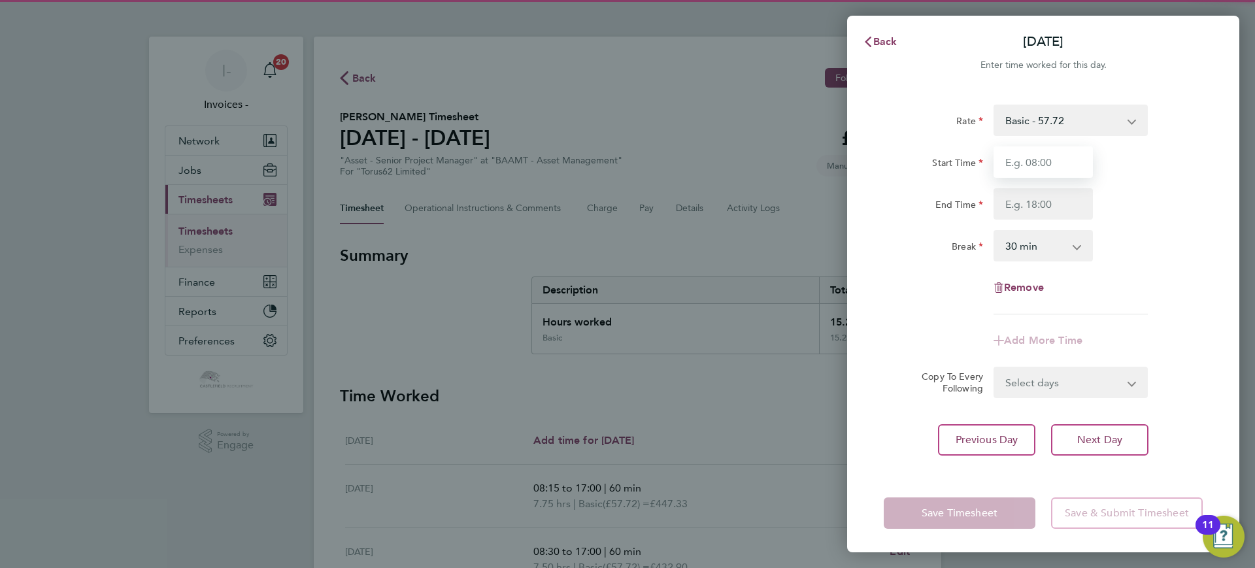
click at [1042, 169] on input "Start Time" at bounding box center [1043, 161] width 99 height 31
type input "08:00"
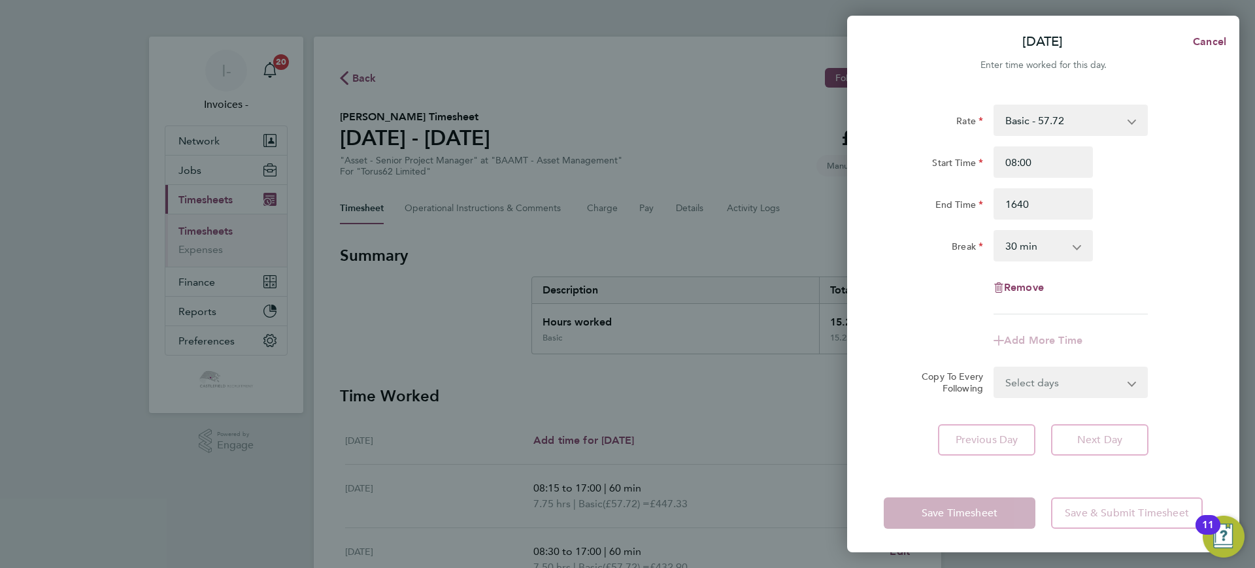
type input "16:40"
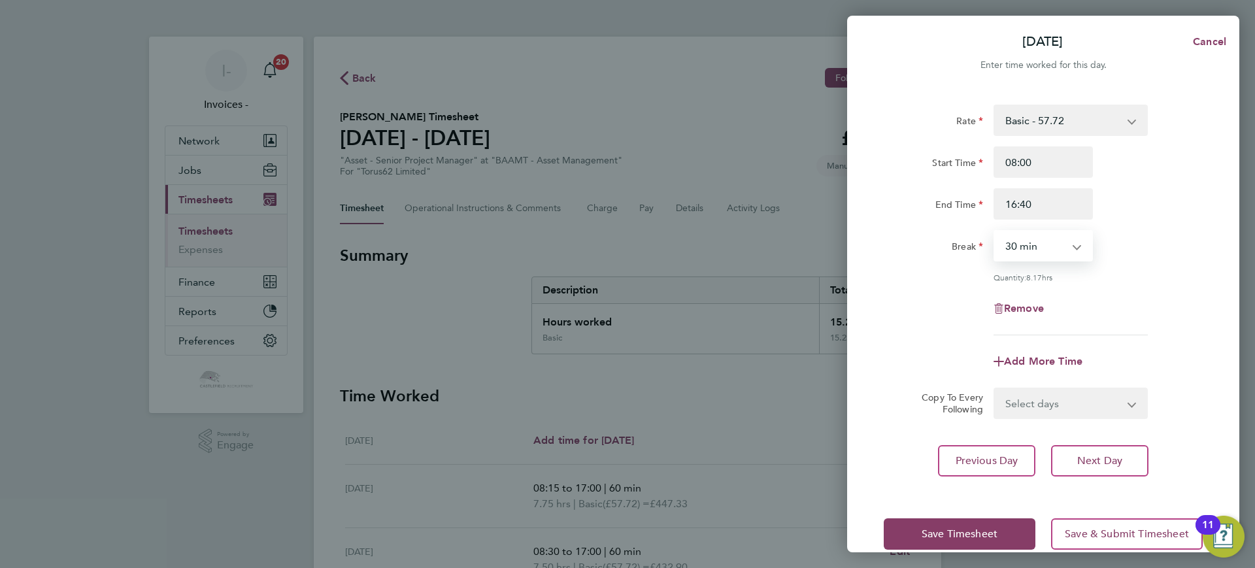
click at [1043, 239] on select "0 min 15 min 30 min 45 min 60 min 75 min 90 min" at bounding box center [1035, 245] width 81 height 29
select select "60"
click at [995, 231] on select "0 min 15 min 30 min 45 min 60 min 75 min 90 min" at bounding box center [1035, 245] width 81 height 29
click at [1092, 449] on button "Next Day" at bounding box center [1099, 460] width 97 height 31
select select "30"
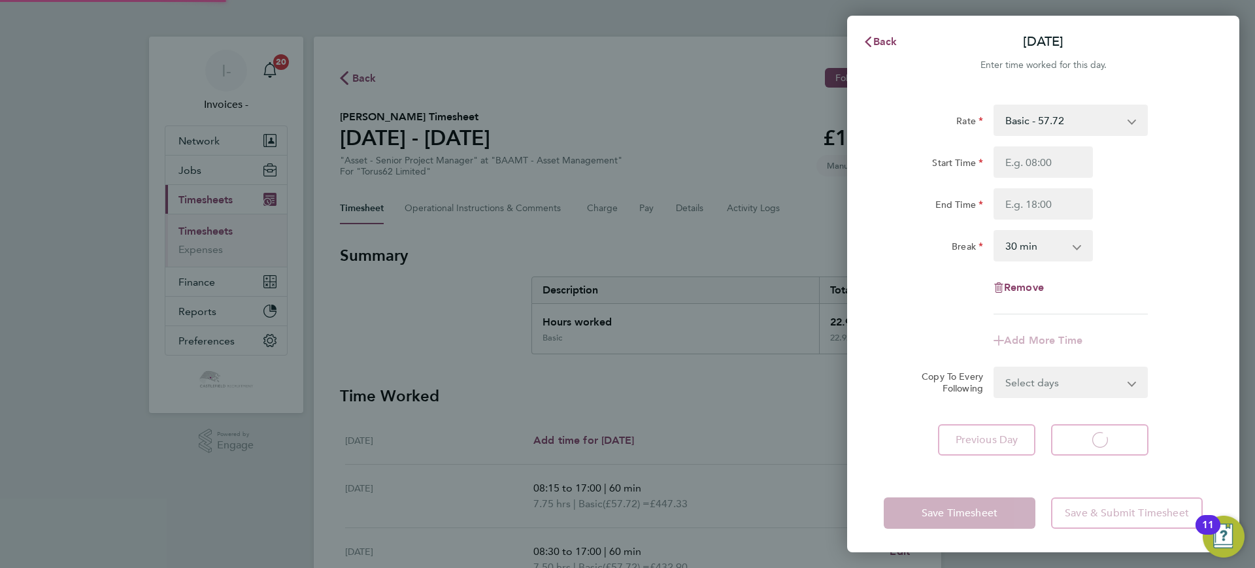
select select "30"
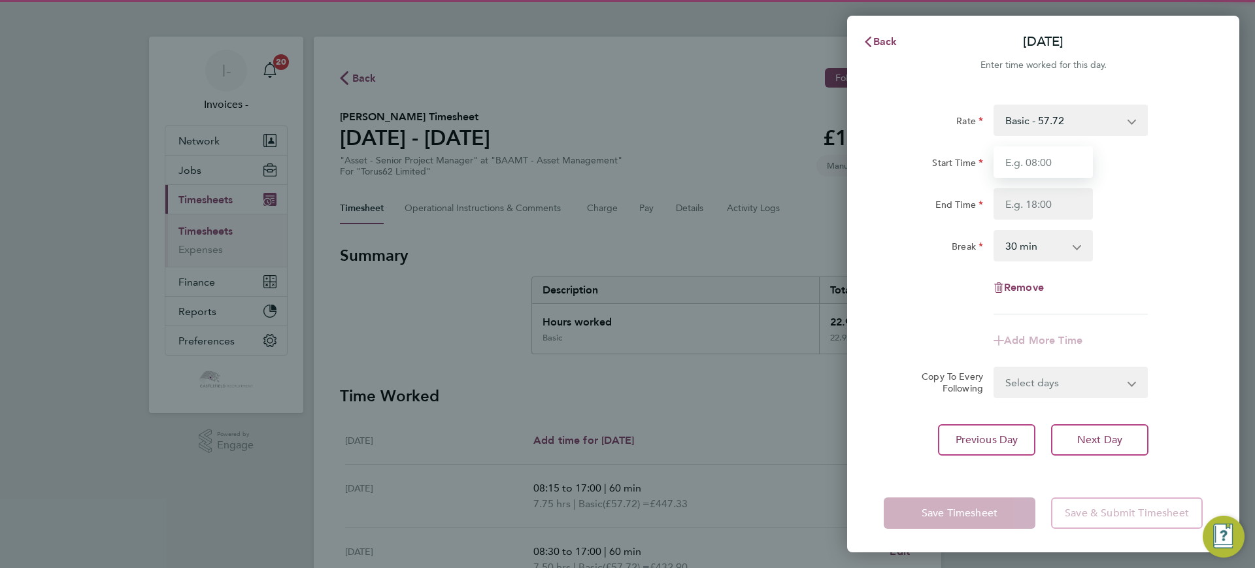
drag, startPoint x: 1047, startPoint y: 184, endPoint x: 1035, endPoint y: 163, distance: 24.6
click at [1035, 163] on input "Start Time" at bounding box center [1043, 161] width 99 height 31
type input "08:30"
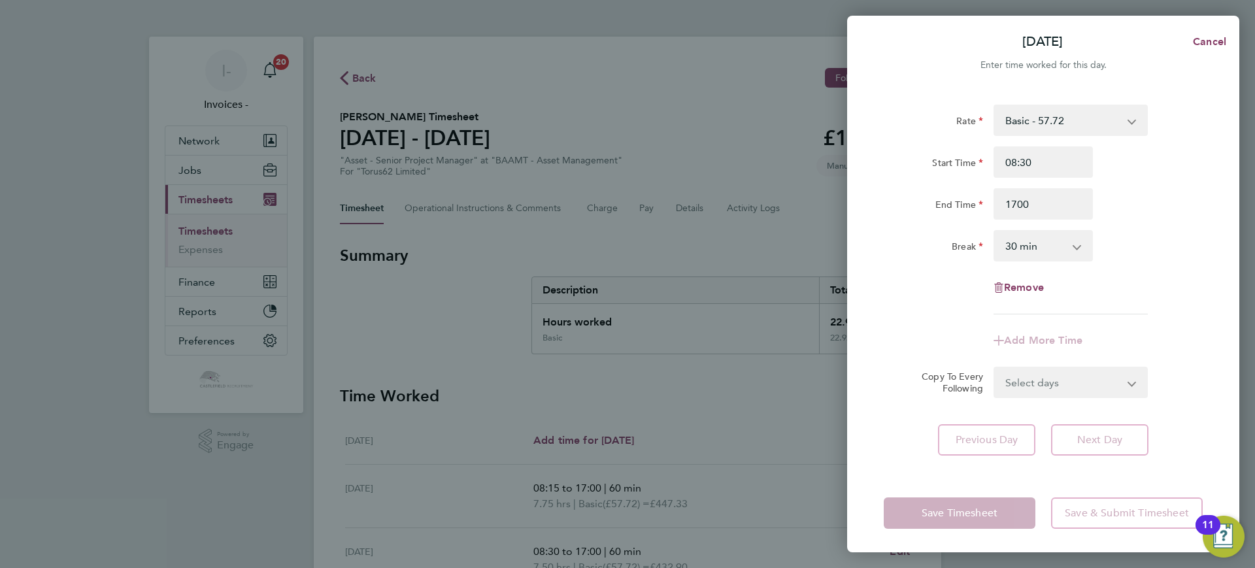
type input "17:00"
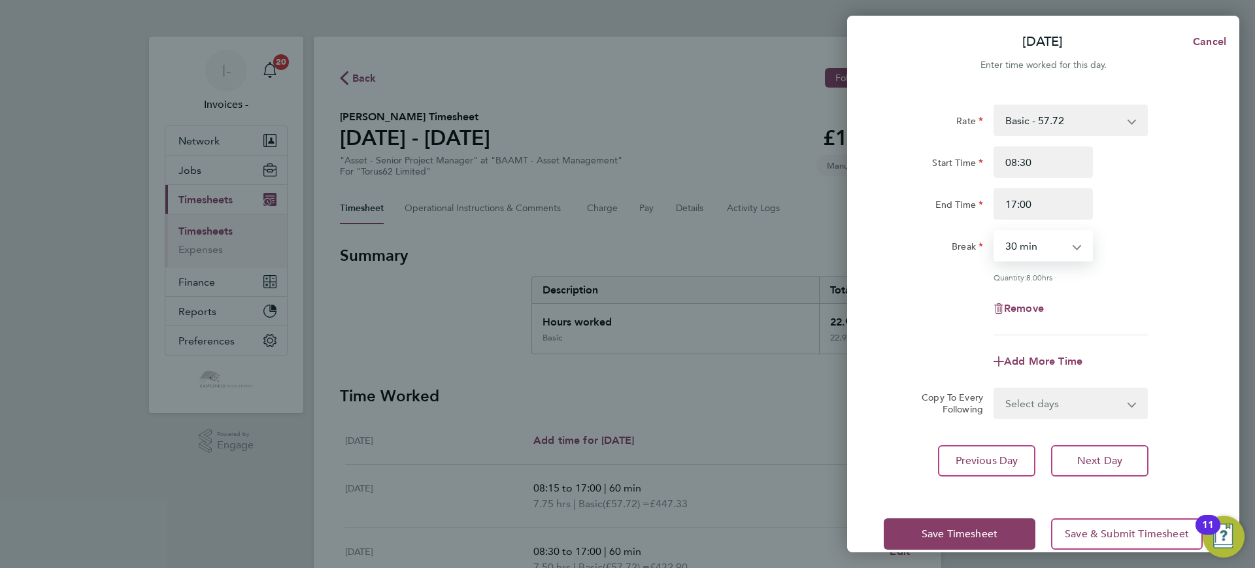
click at [1040, 247] on select "0 min 15 min 30 min 45 min 60 min 75 min 90 min" at bounding box center [1035, 245] width 81 height 29
select select "60"
click at [995, 231] on select "0 min 15 min 30 min 45 min 60 min 75 min 90 min" at bounding box center [1035, 245] width 81 height 29
click at [979, 522] on button "Save Timesheet" at bounding box center [960, 533] width 152 height 31
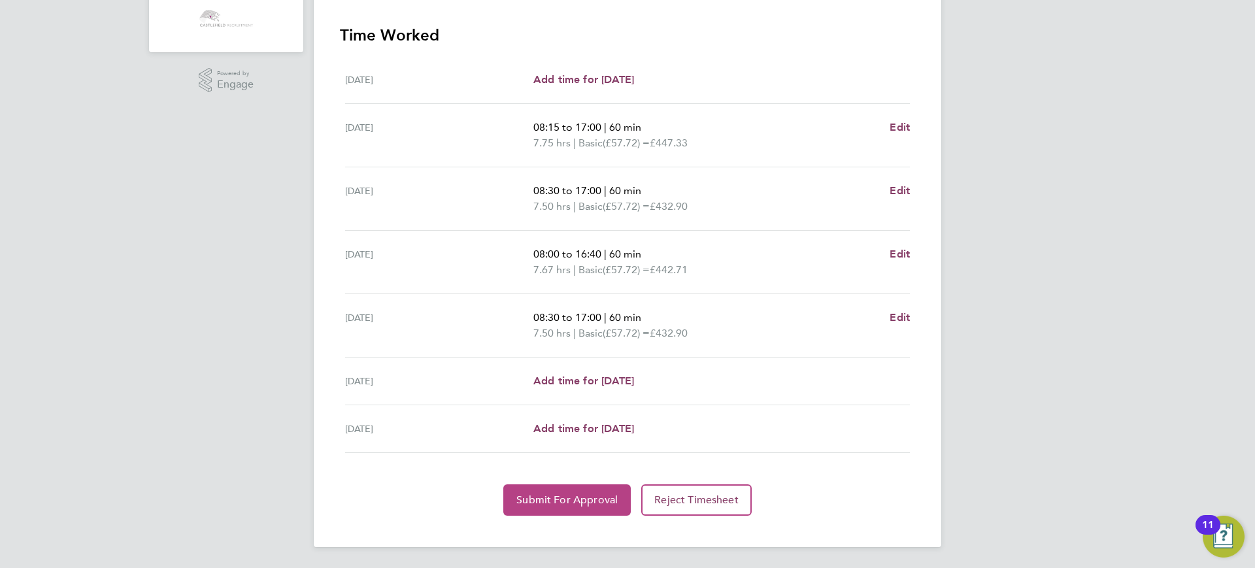
click at [569, 494] on span "Submit For Approval" at bounding box center [567, 500] width 101 height 13
